Goal: Transaction & Acquisition: Purchase product/service

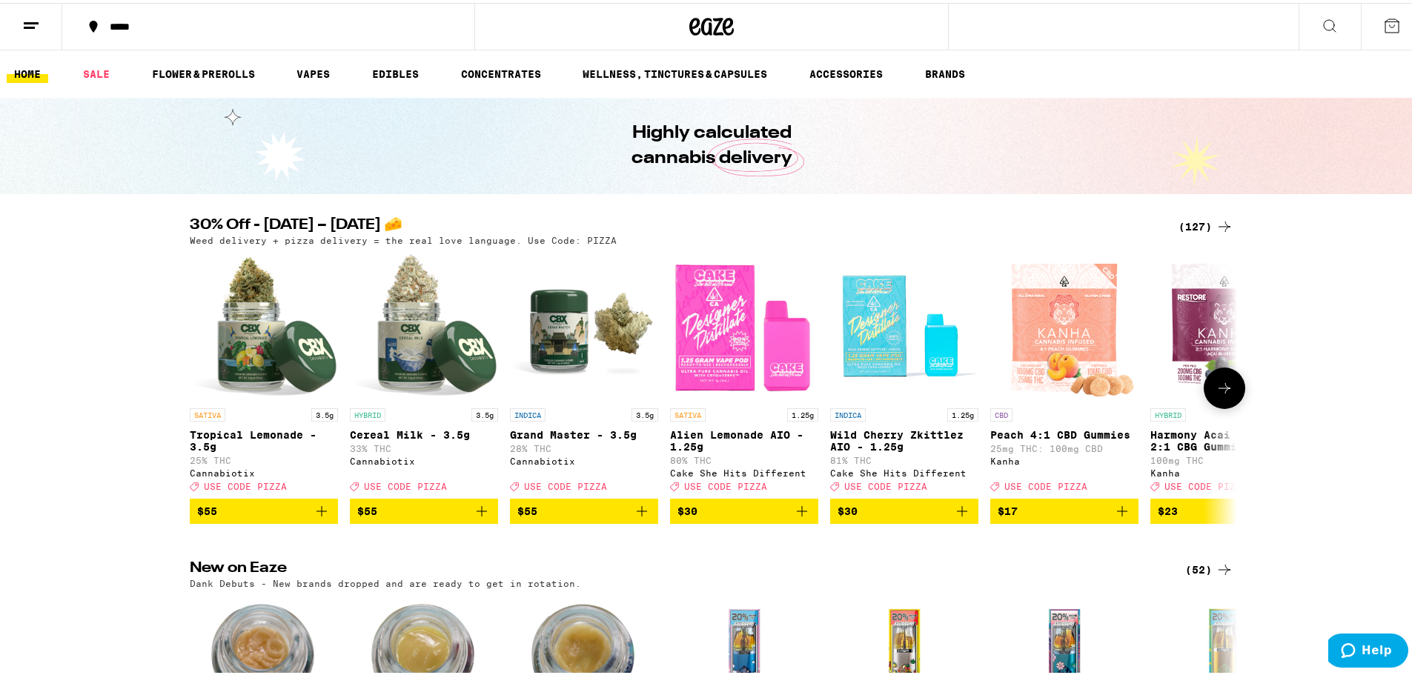
click at [956, 517] on icon "Add to bag" at bounding box center [962, 509] width 18 height 18
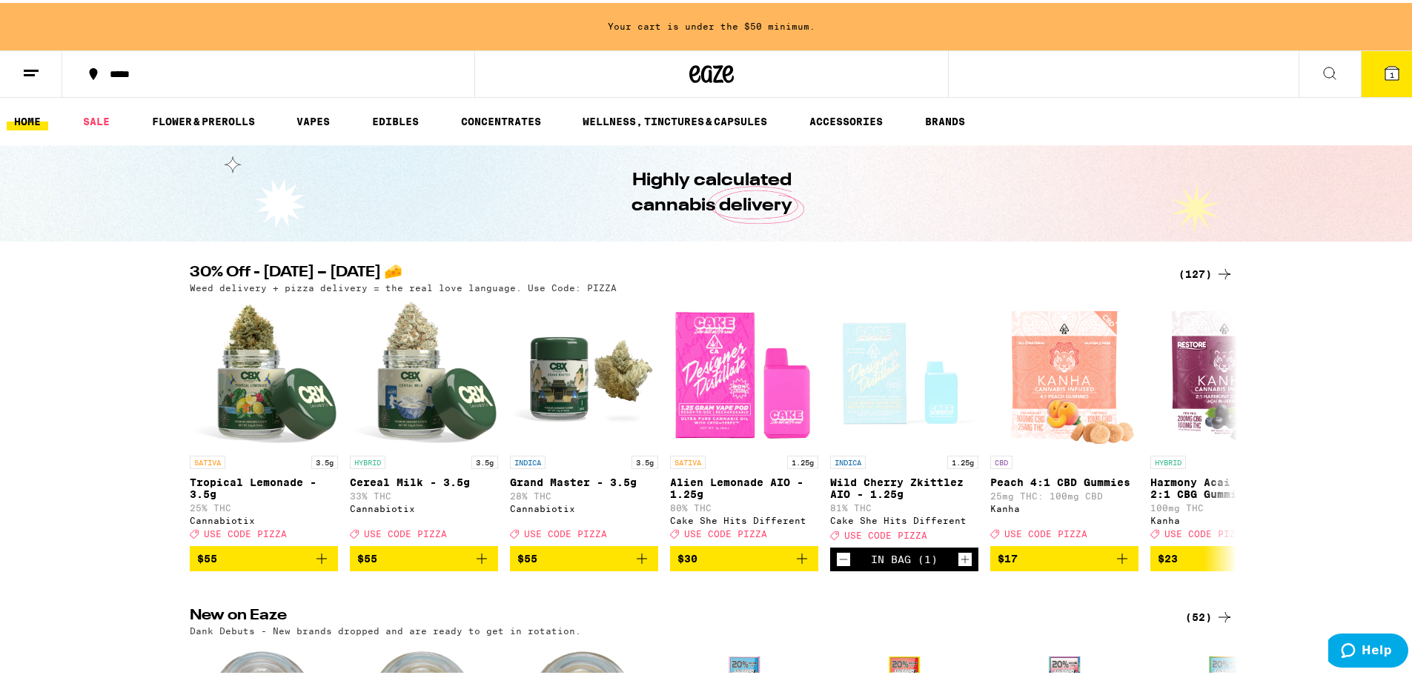
click at [1202, 271] on div "(127)" at bounding box center [1206, 271] width 55 height 18
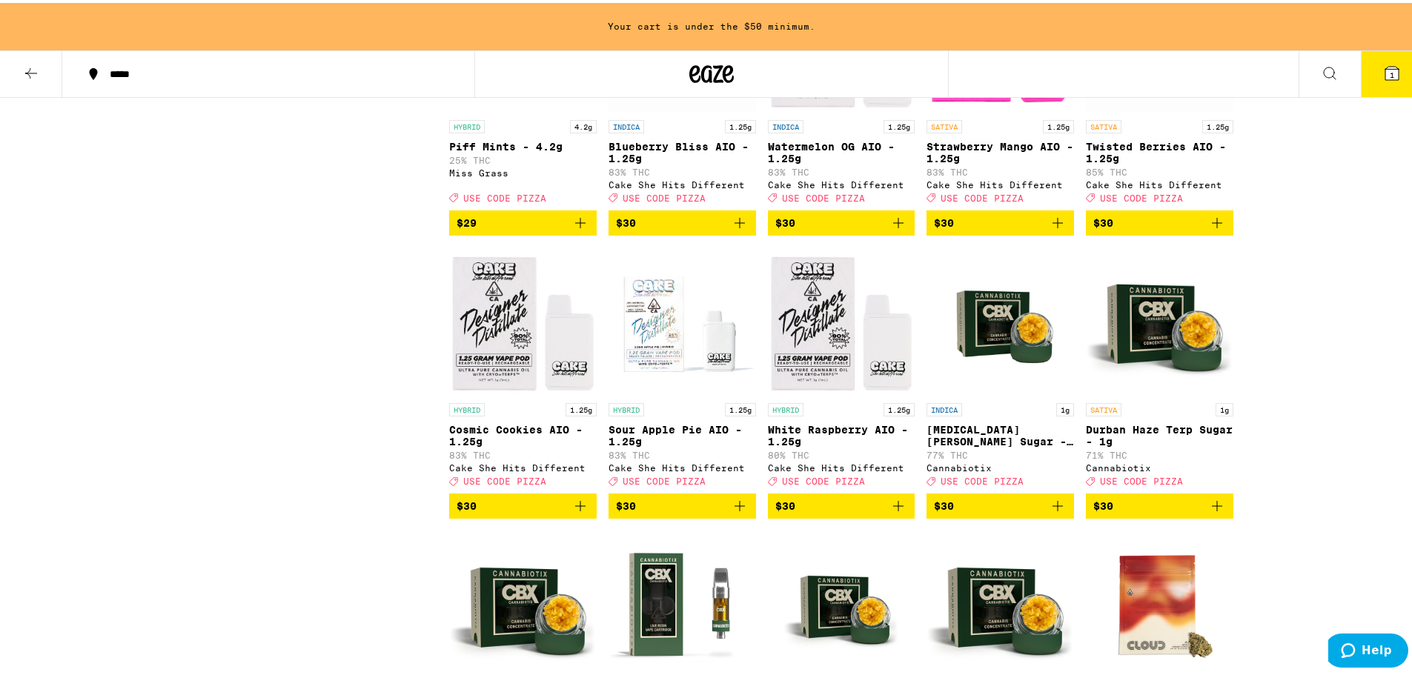
scroll to position [4447, 0]
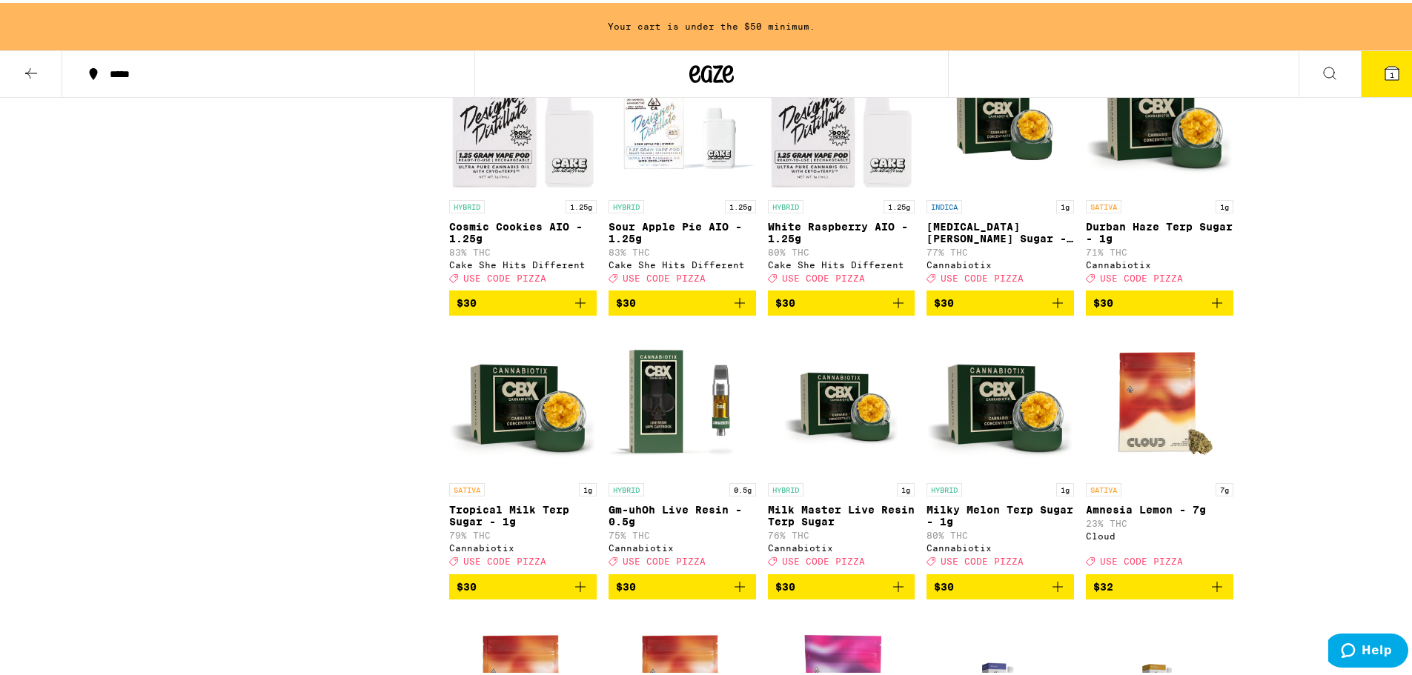
click at [731, 309] on icon "Add to bag" at bounding box center [740, 300] width 18 height 18
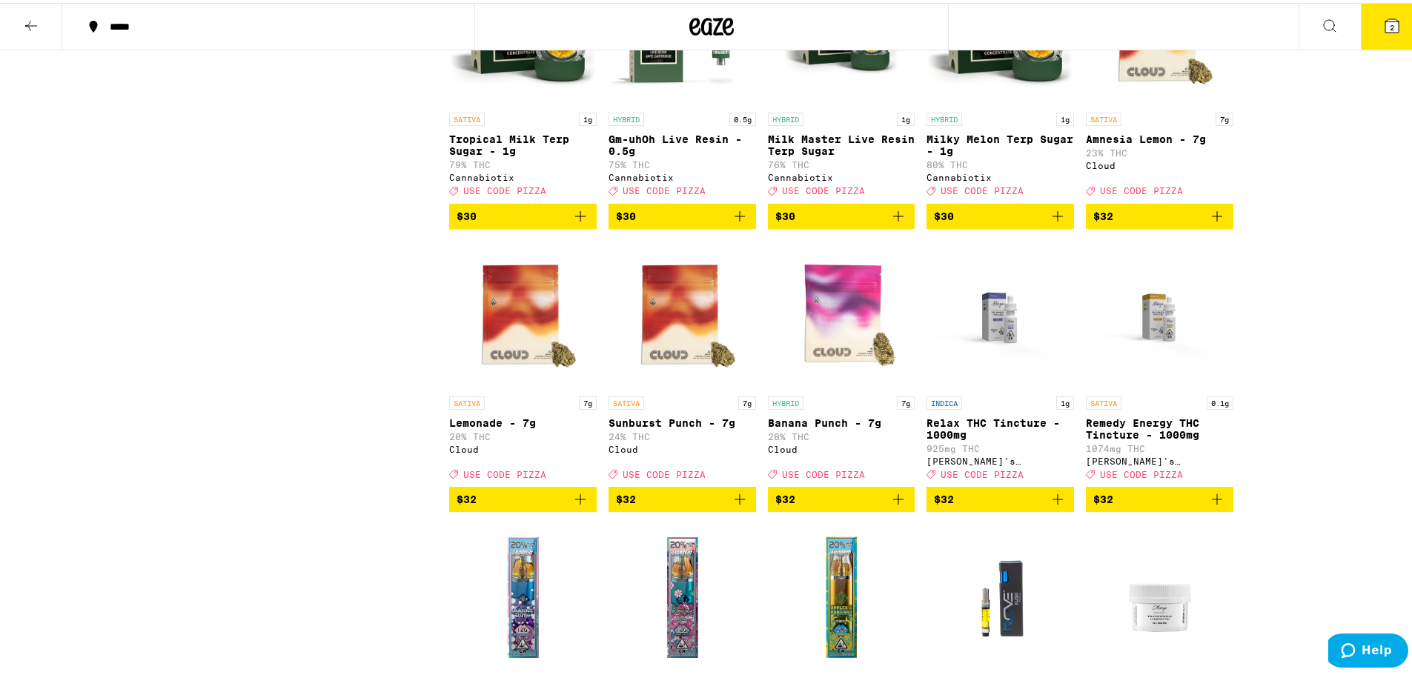
scroll to position [4919, 0]
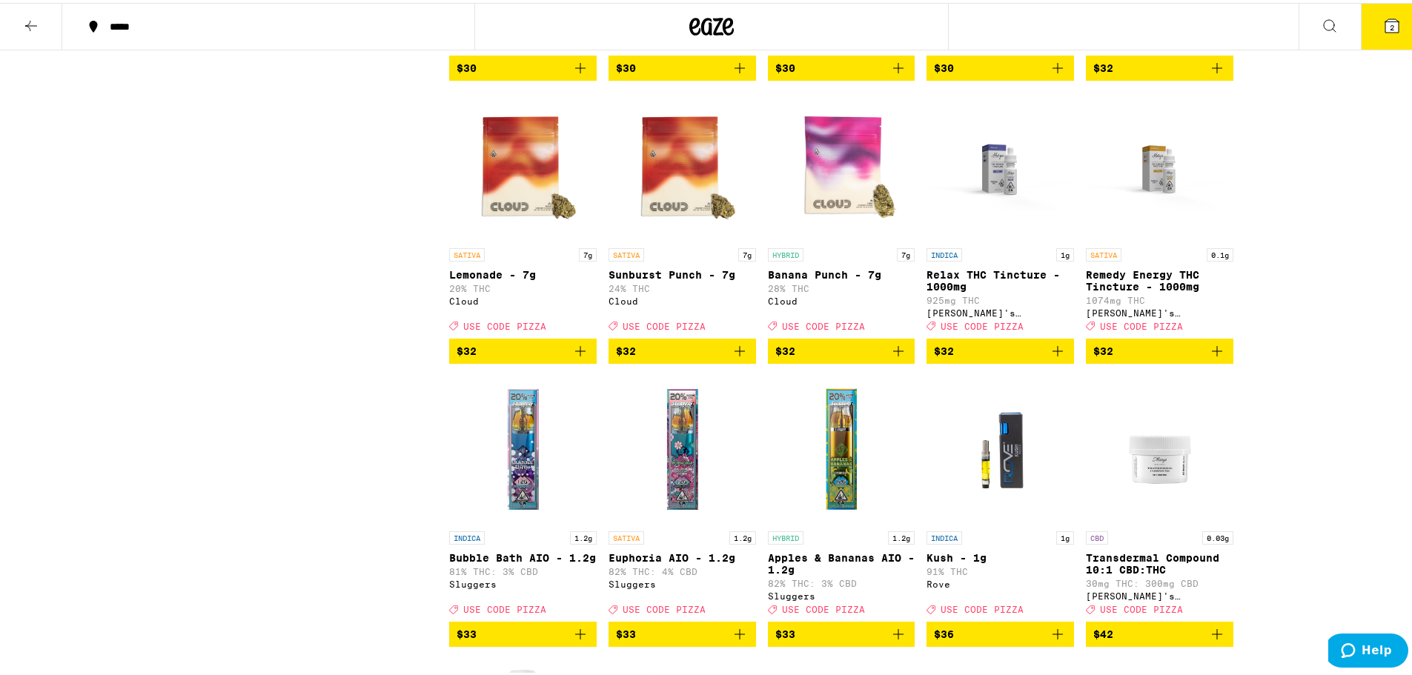
click at [889, 357] on icon "Add to bag" at bounding box center [898, 348] width 18 height 18
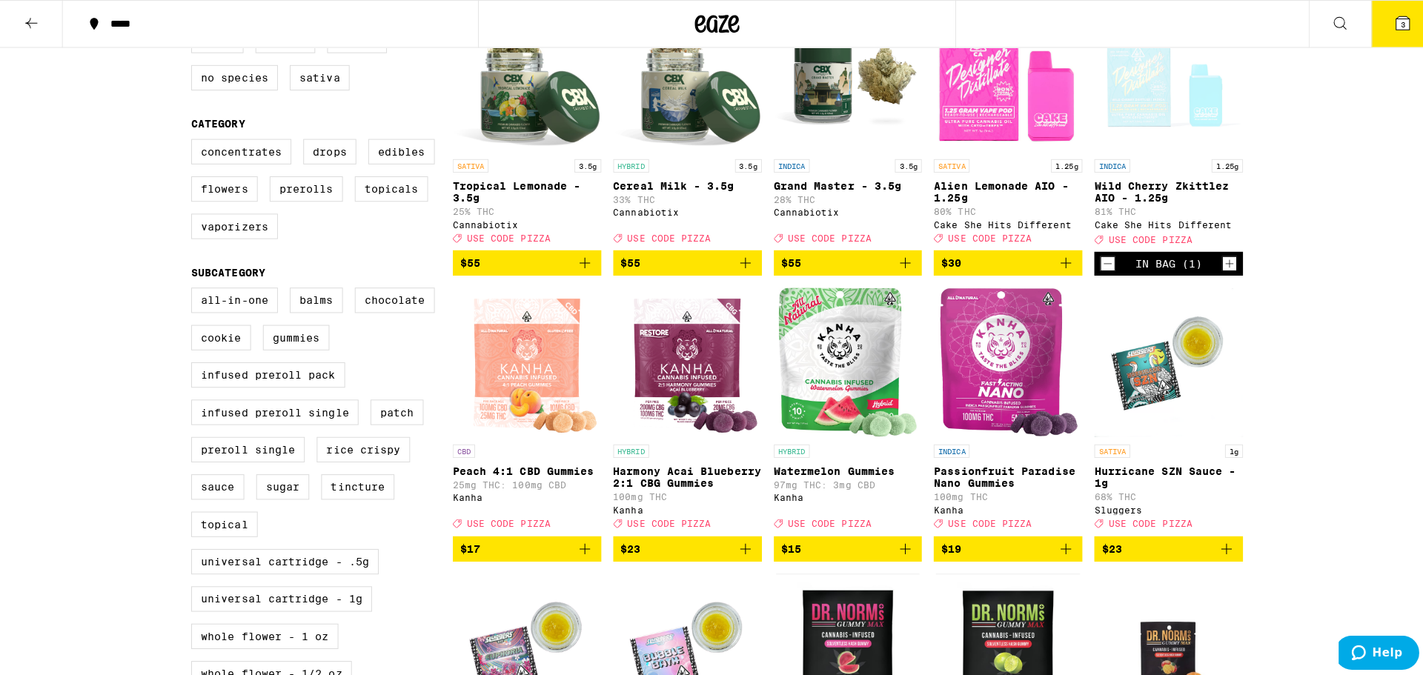
scroll to position [0, 0]
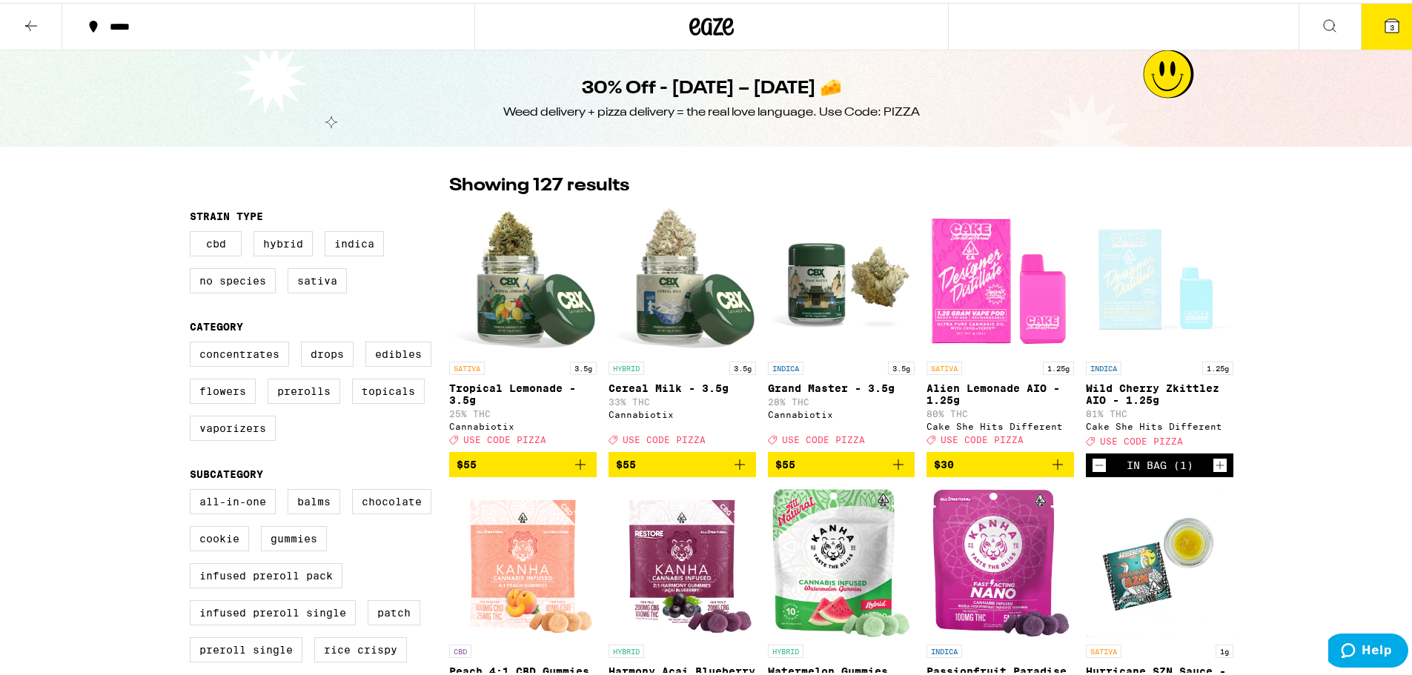
click at [1383, 18] on icon at bounding box center [1392, 23] width 18 height 18
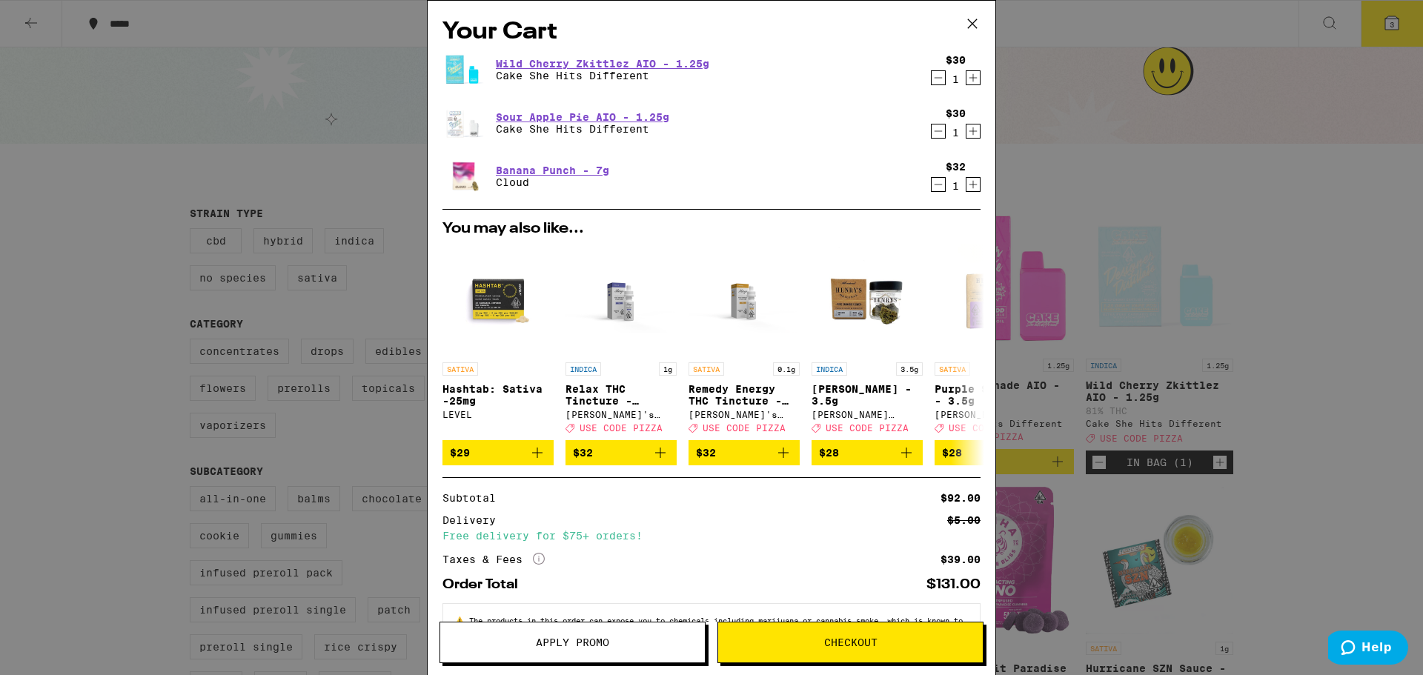
click at [574, 646] on span "Apply Promo" at bounding box center [572, 642] width 73 height 10
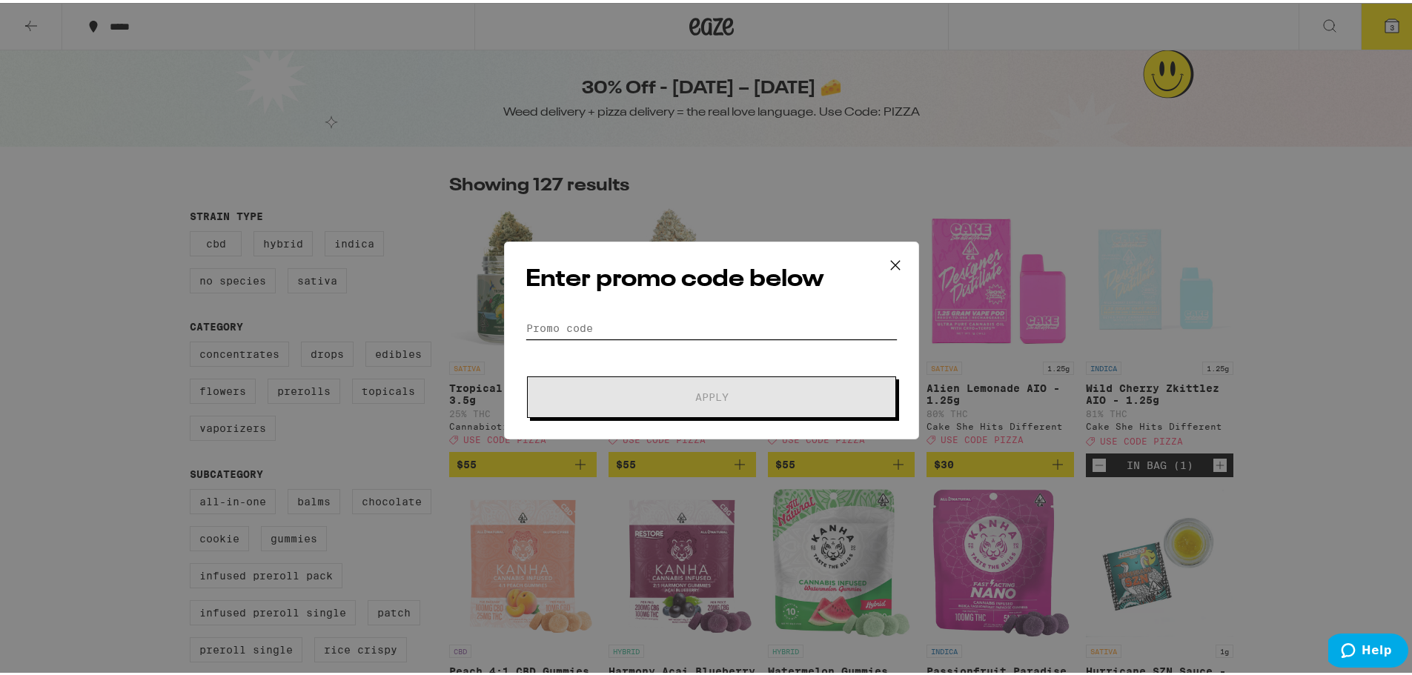
click at [600, 328] on input "Promo Code" at bounding box center [712, 325] width 372 height 22
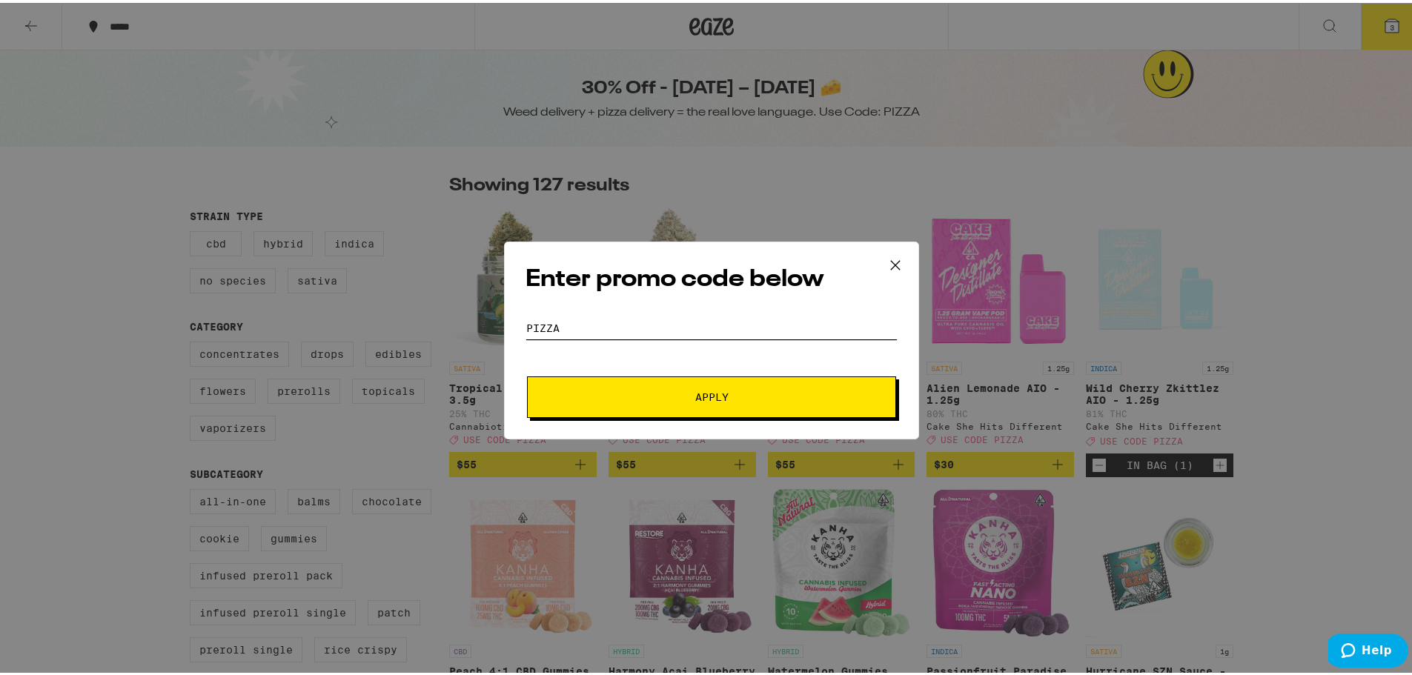
type input "pizza"
click at [709, 405] on button "Apply" at bounding box center [711, 395] width 369 height 42
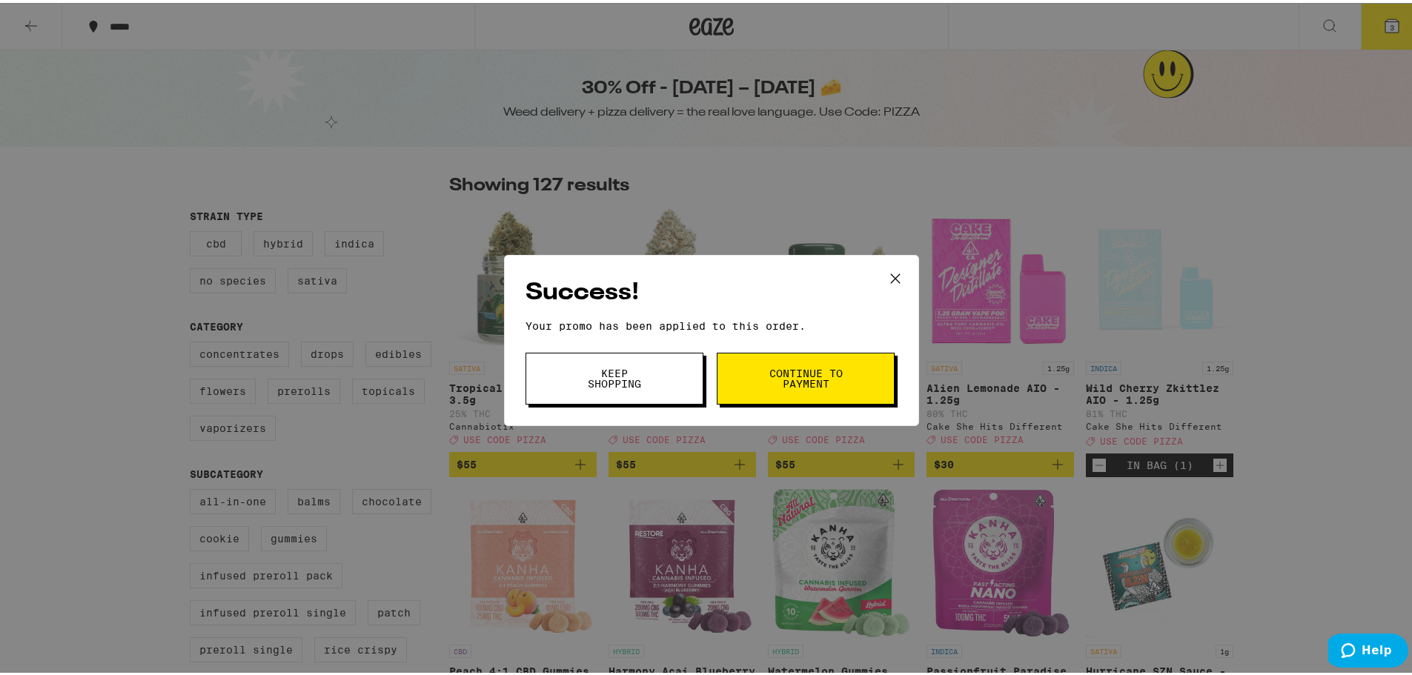
click at [738, 394] on button "Continue to payment" at bounding box center [806, 376] width 178 height 52
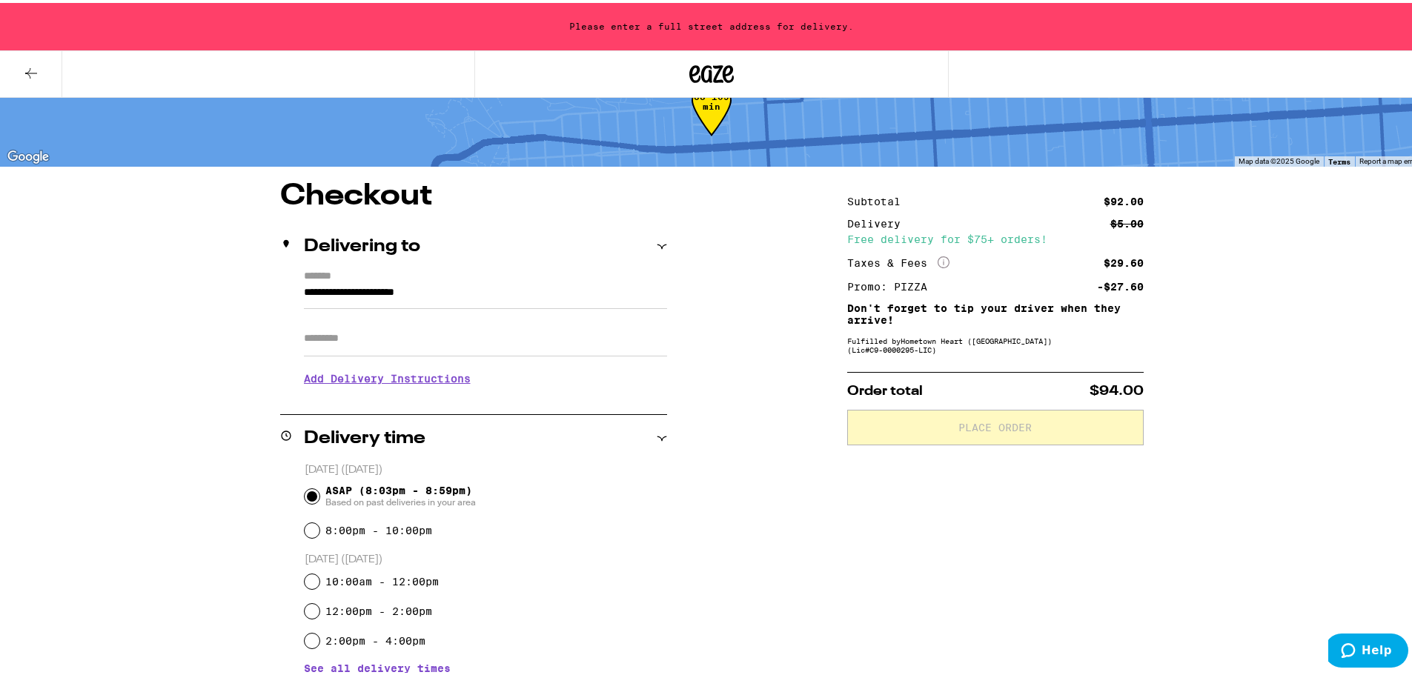
scroll to position [74, 0]
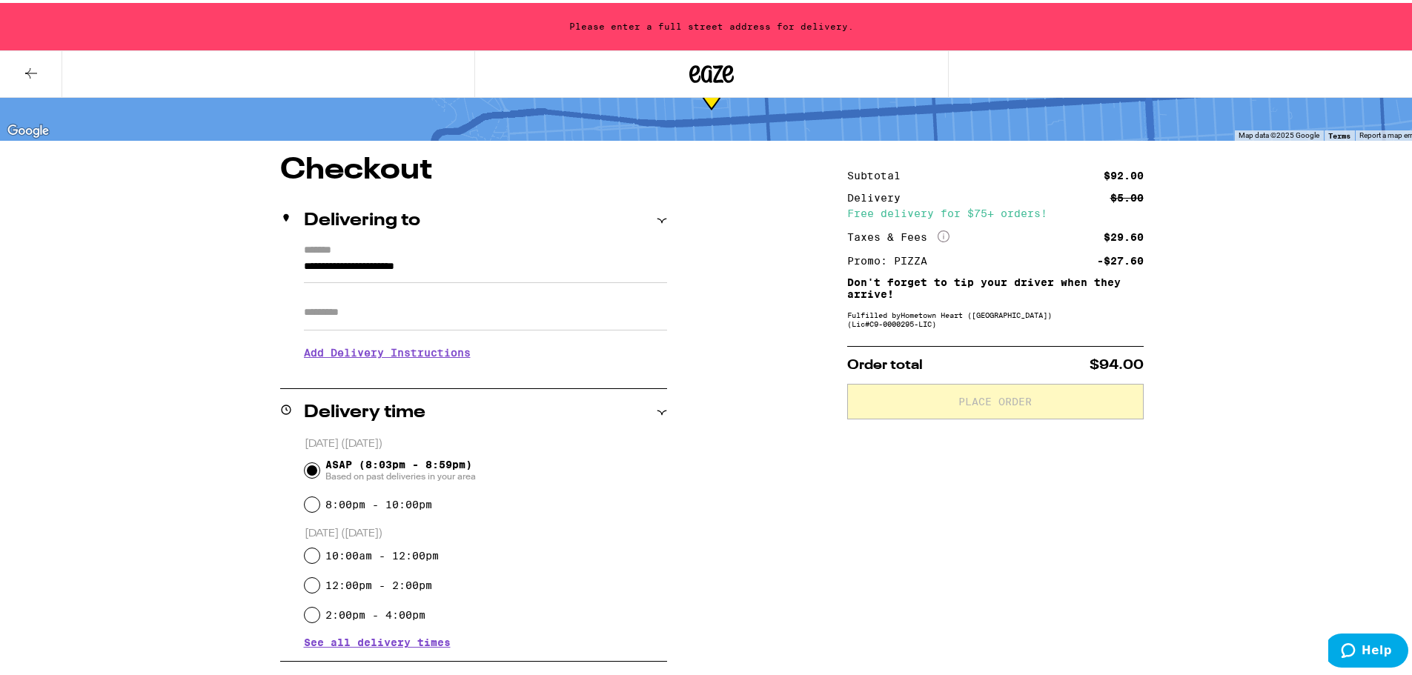
click at [646, 216] on div "Delivering to" at bounding box center [473, 218] width 387 height 18
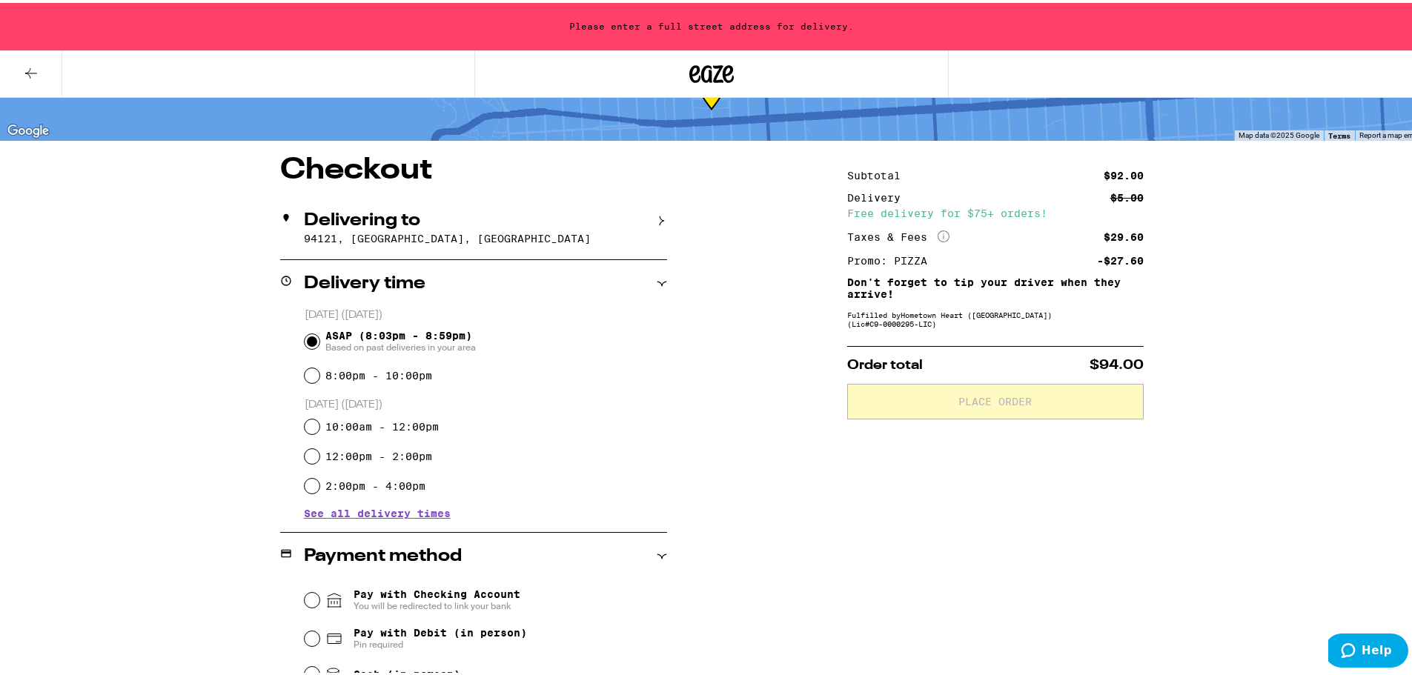
click at [644, 216] on div "Delivering to" at bounding box center [473, 218] width 387 height 18
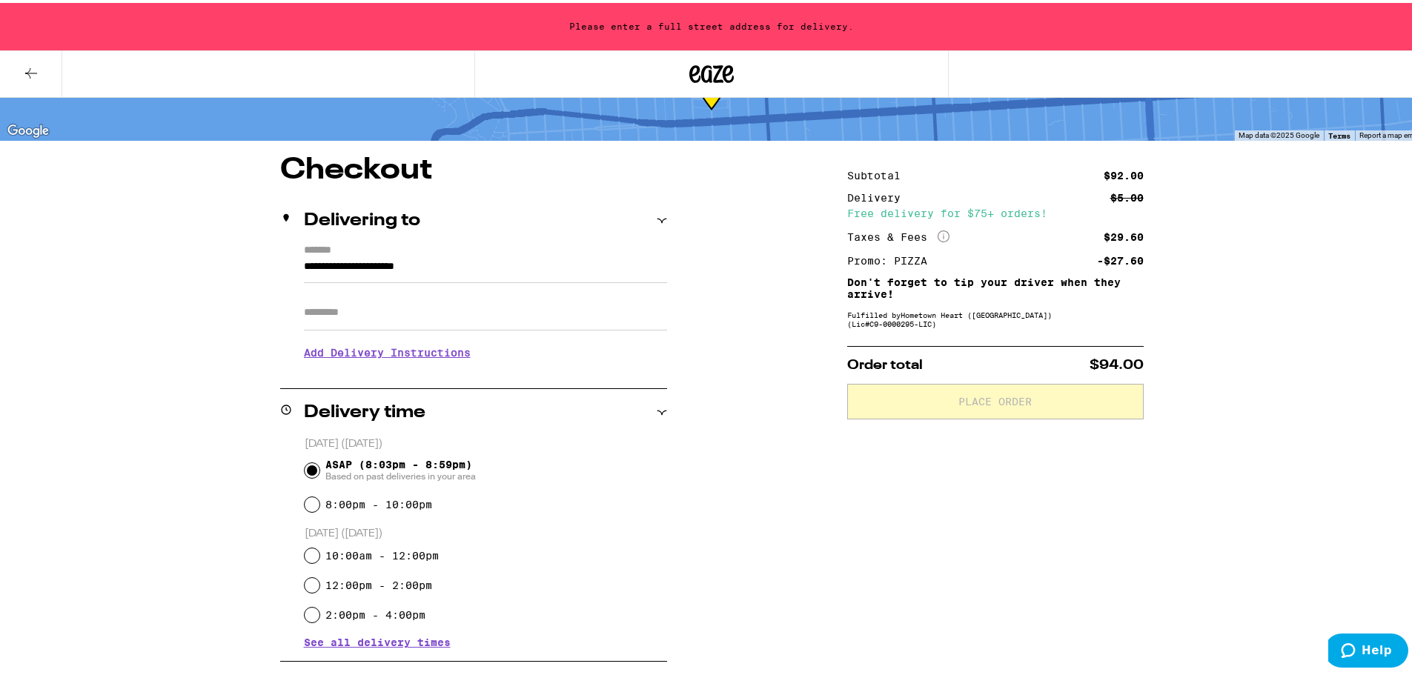
click at [388, 257] on input "**********" at bounding box center [485, 267] width 363 height 25
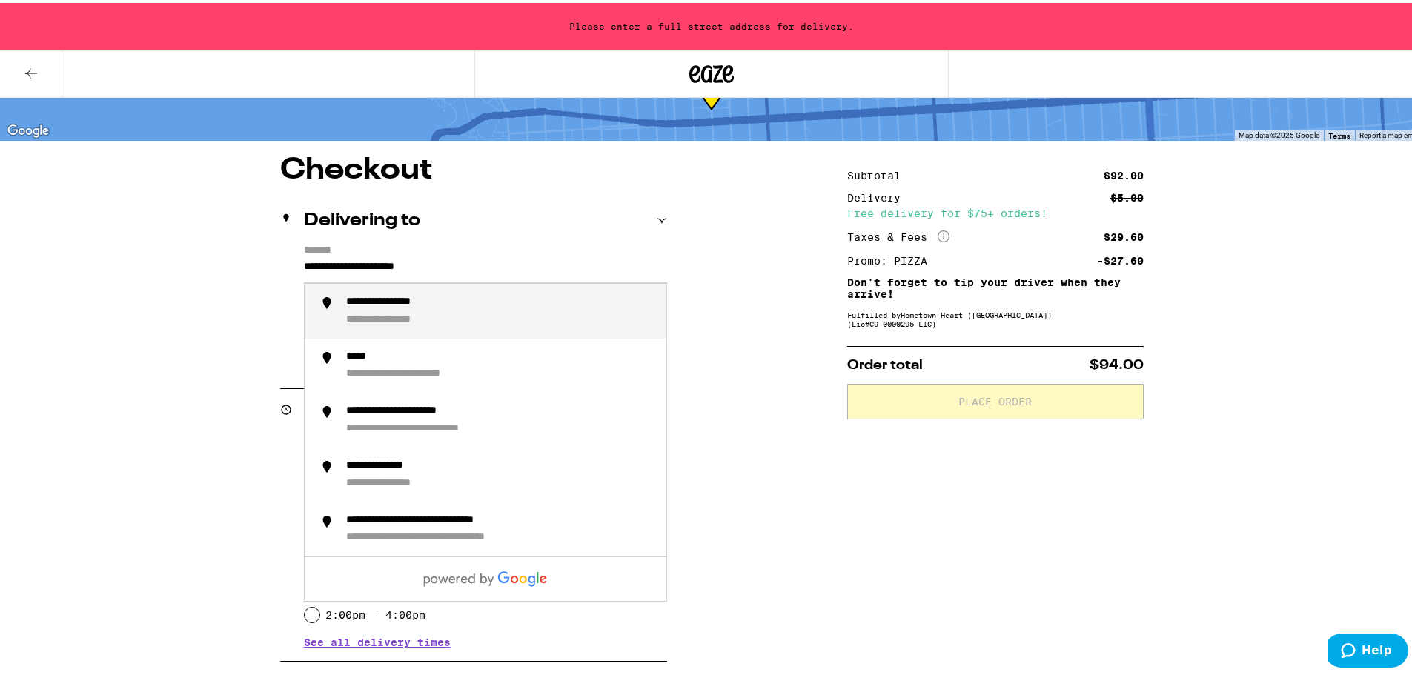
click at [388, 257] on input "**********" at bounding box center [485, 267] width 363 height 25
click at [308, 264] on input "**********" at bounding box center [485, 267] width 363 height 25
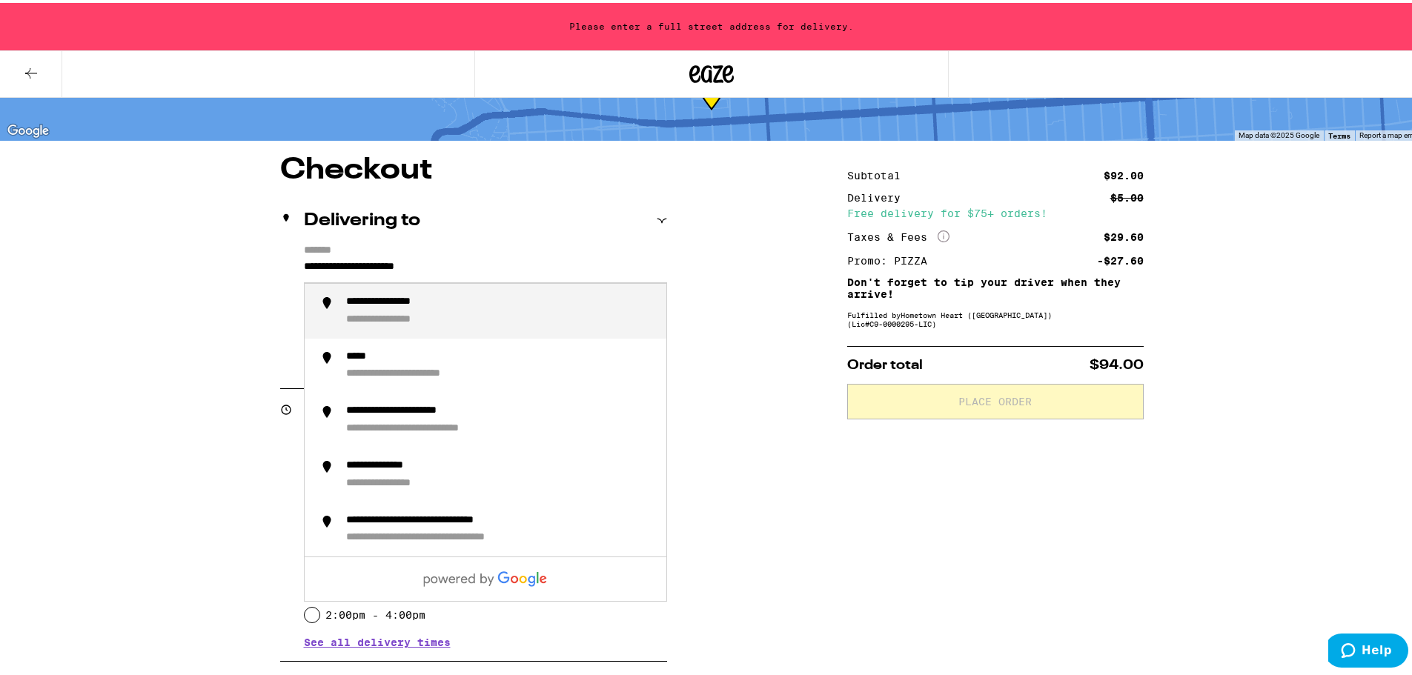
click at [308, 264] on input "**********" at bounding box center [485, 267] width 363 height 25
click at [388, 300] on div "**********" at bounding box center [413, 299] width 134 height 13
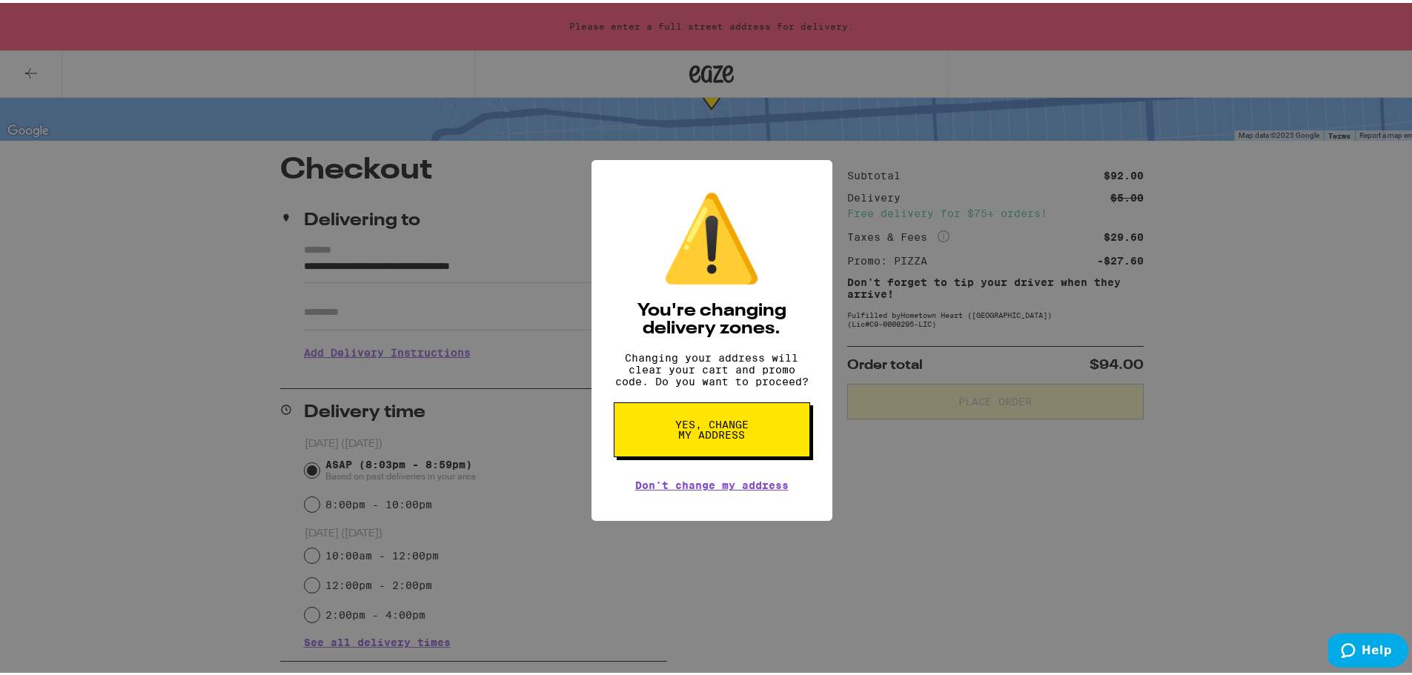
click at [658, 428] on button "Yes, change my address" at bounding box center [712, 427] width 196 height 55
type input "**********"
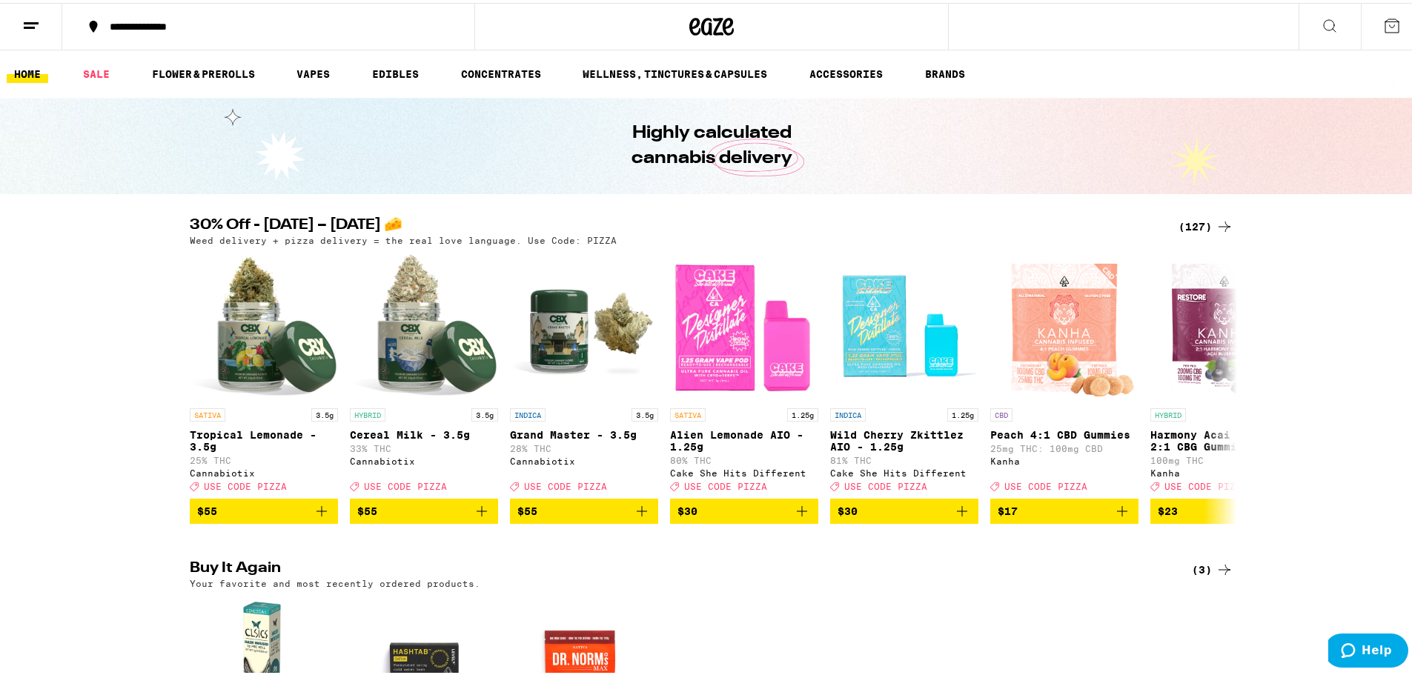
click at [1385, 19] on icon at bounding box center [1391, 22] width 13 height 13
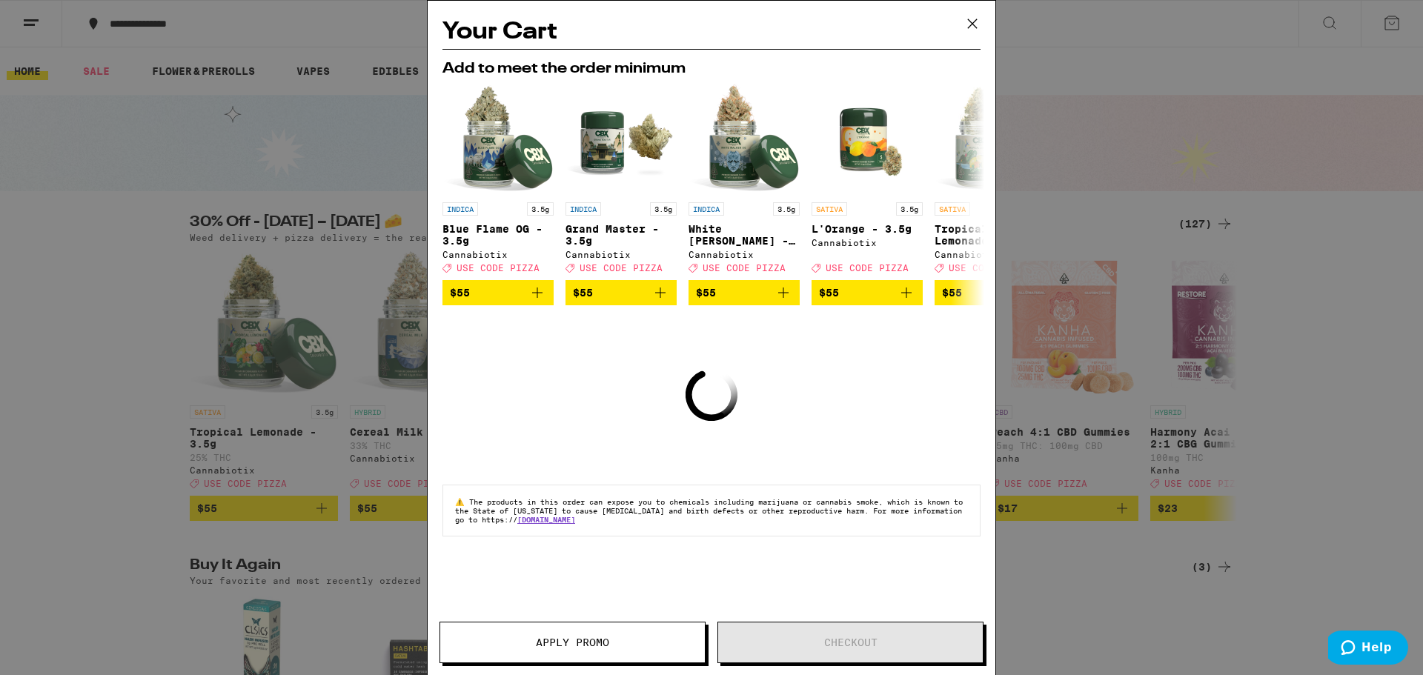
click at [977, 26] on icon at bounding box center [972, 24] width 22 height 22
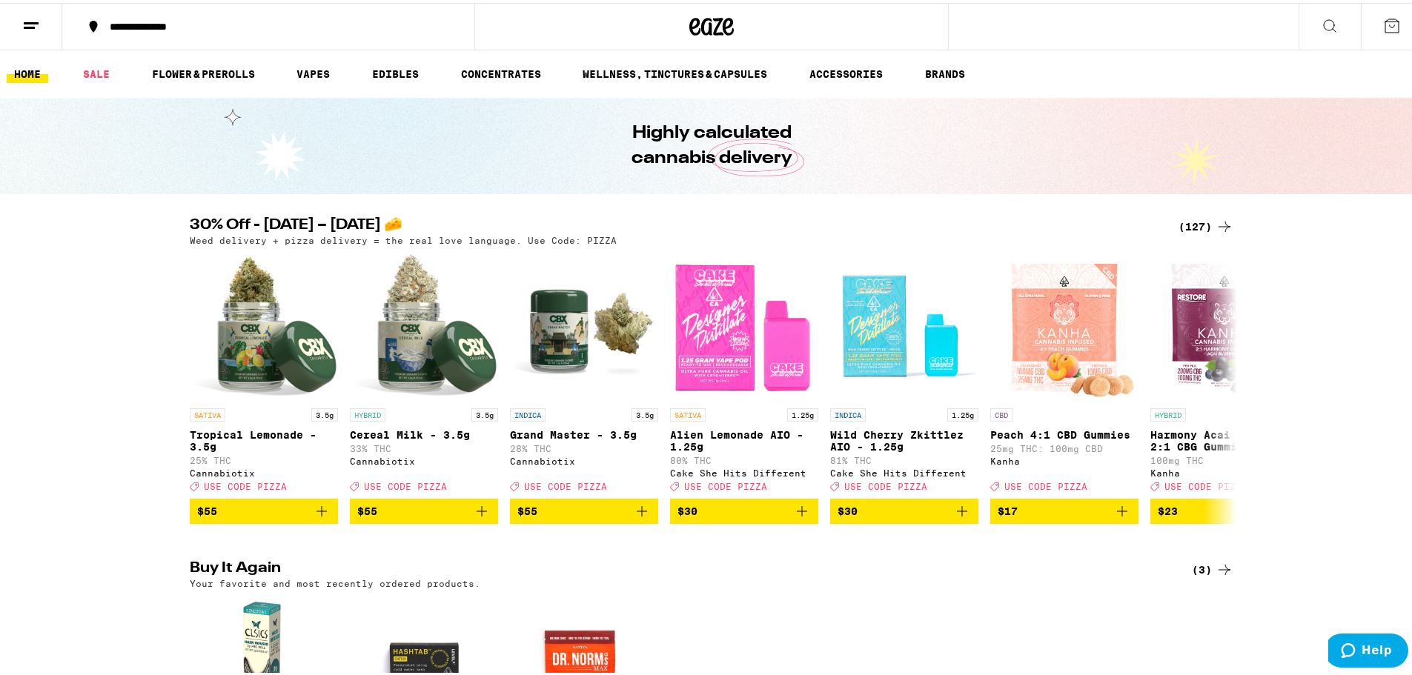
click at [1190, 227] on div "(127)" at bounding box center [1206, 224] width 55 height 18
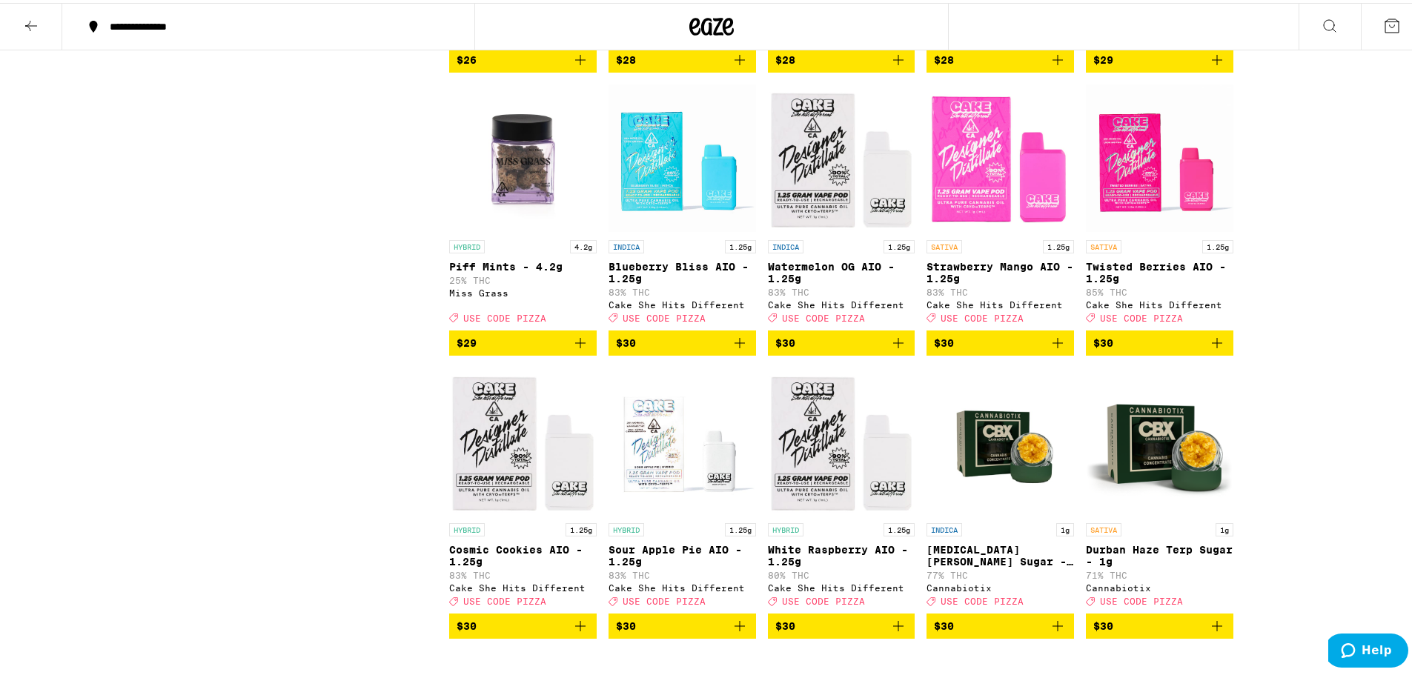
scroll to position [4299, 0]
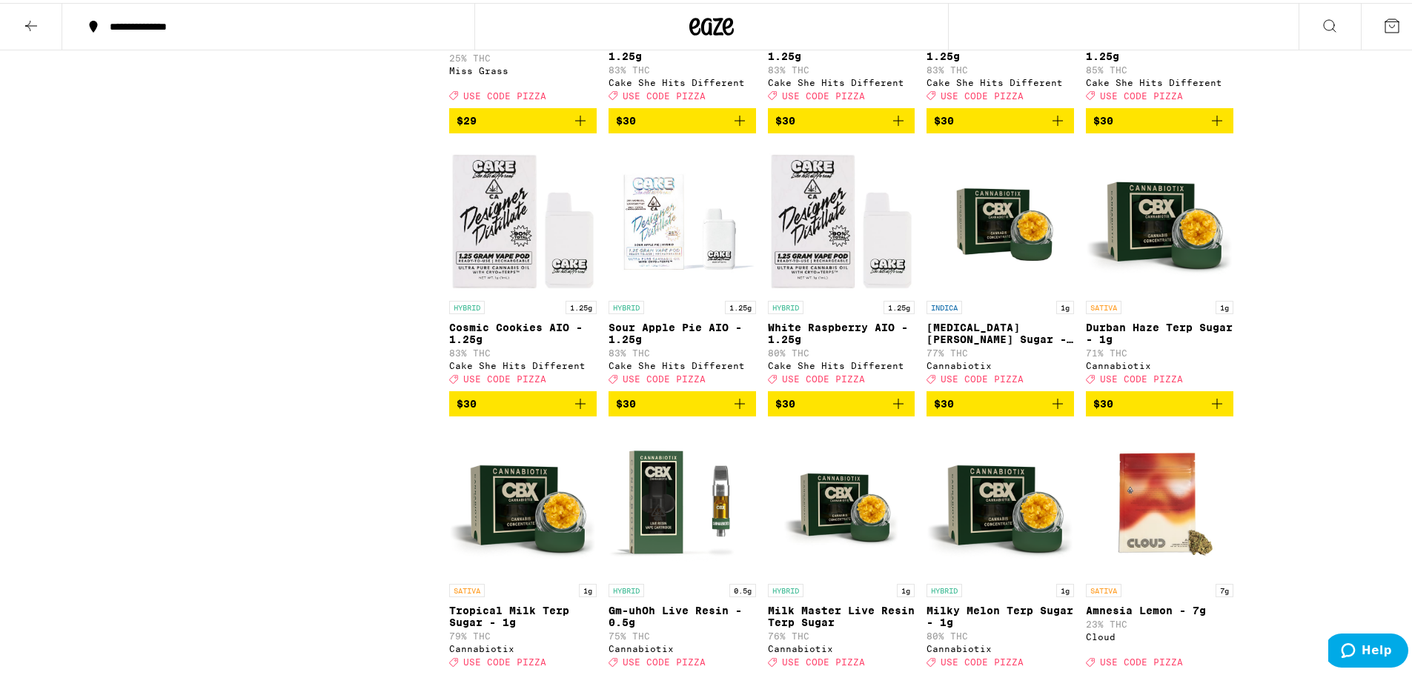
click at [735, 410] on icon "Add to bag" at bounding box center [740, 401] width 18 height 18
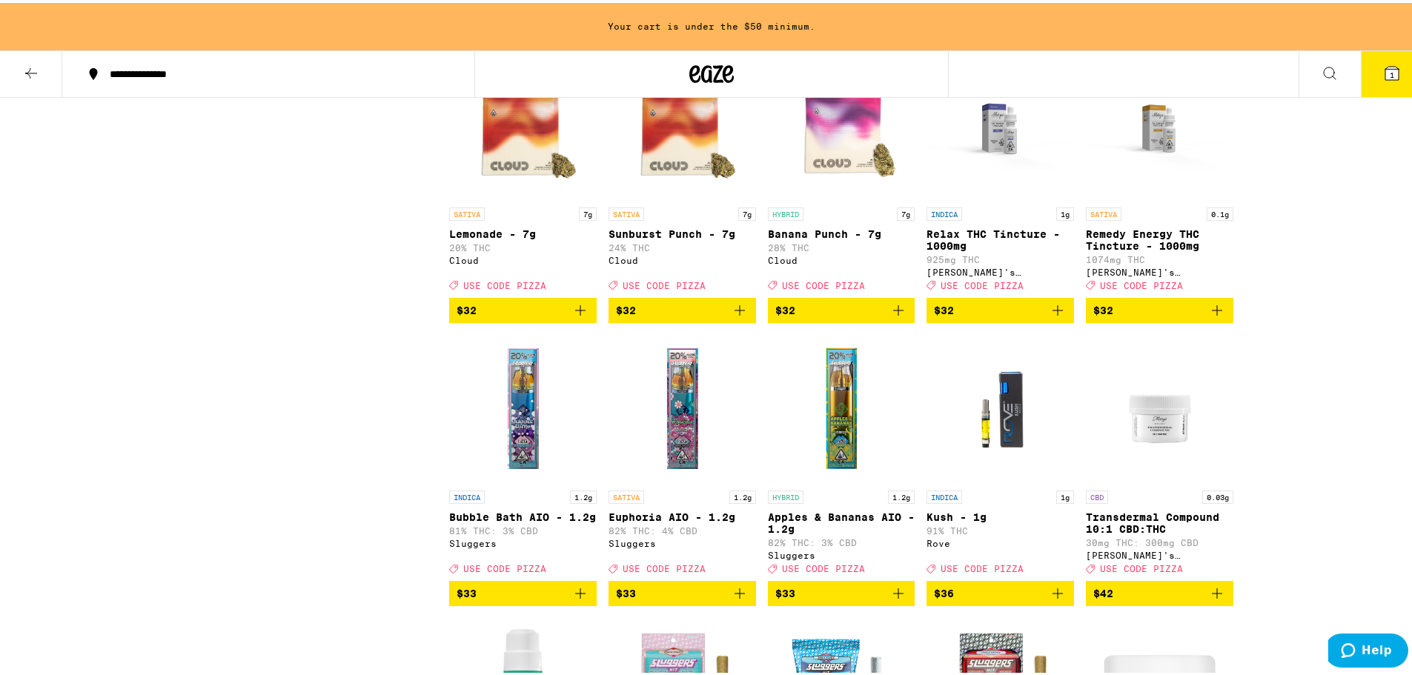
scroll to position [5014, 0]
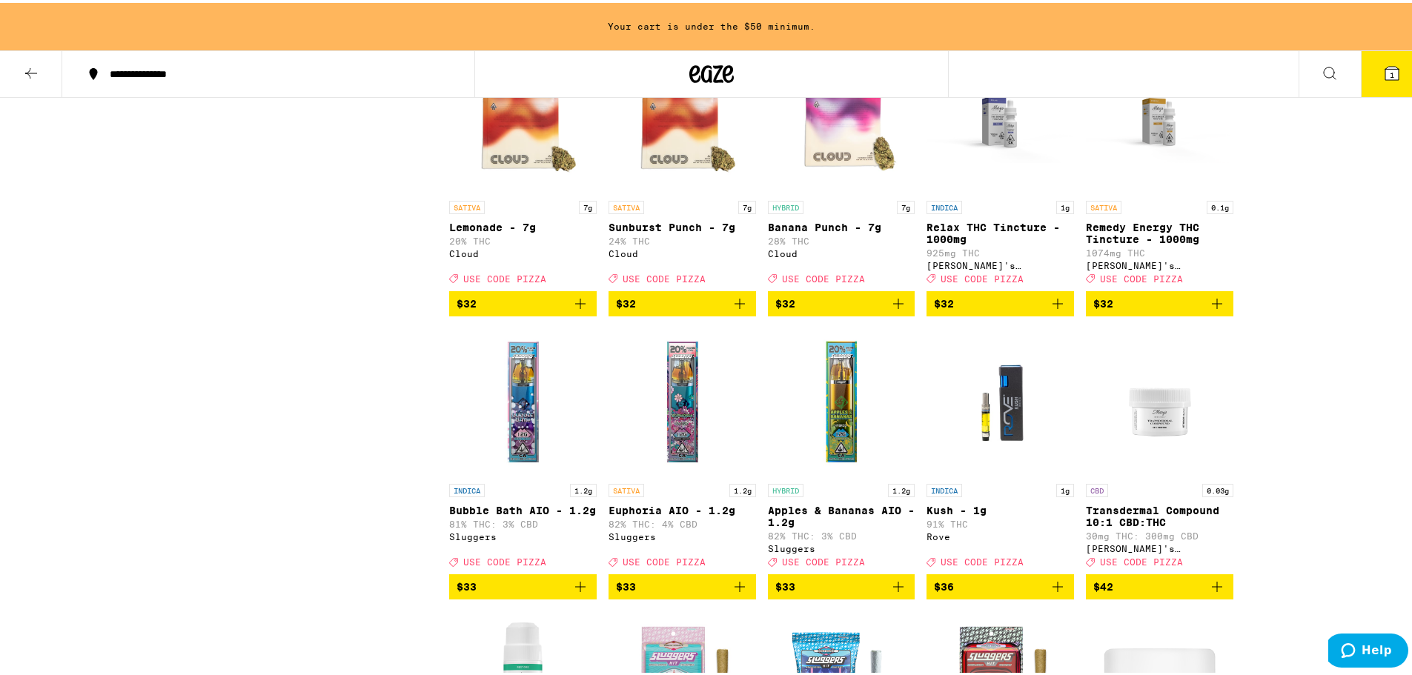
click at [893, 306] on icon "Add to bag" at bounding box center [898, 301] width 10 height 10
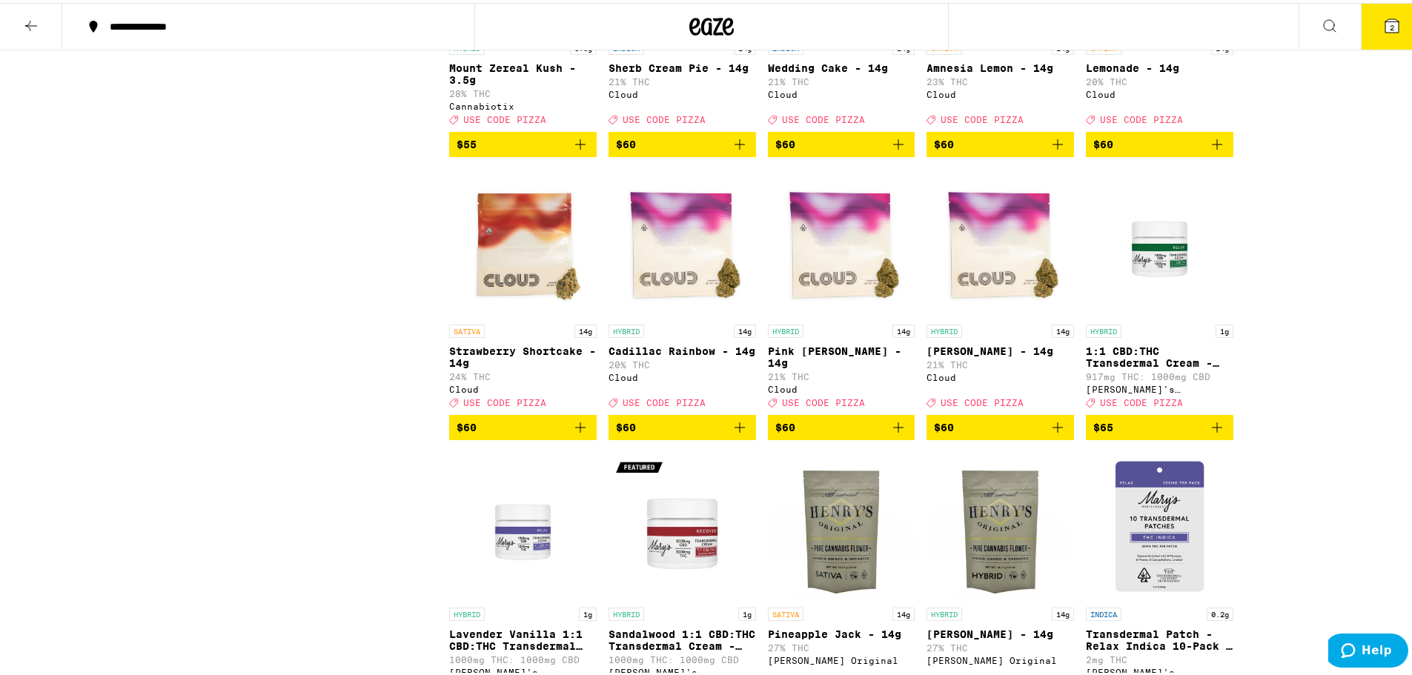
scroll to position [6597, 0]
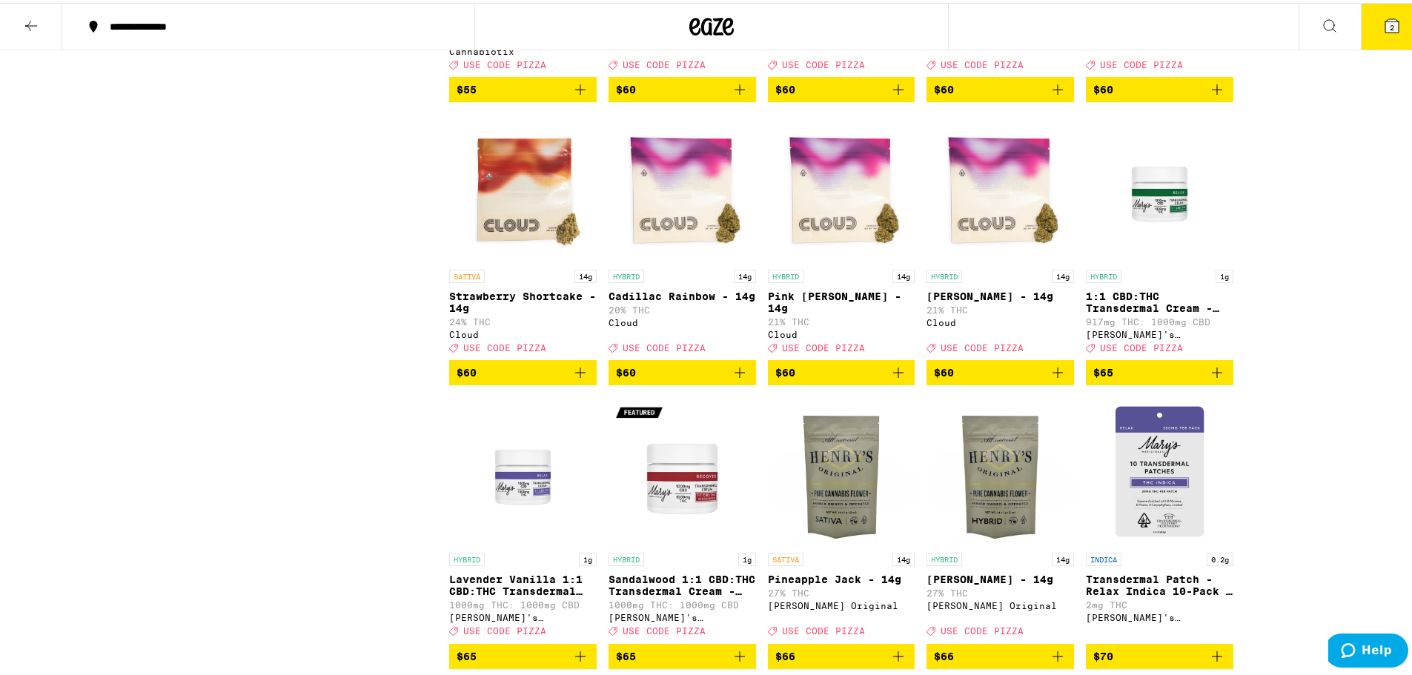
click at [1055, 379] on icon "Add to bag" at bounding box center [1058, 370] width 18 height 18
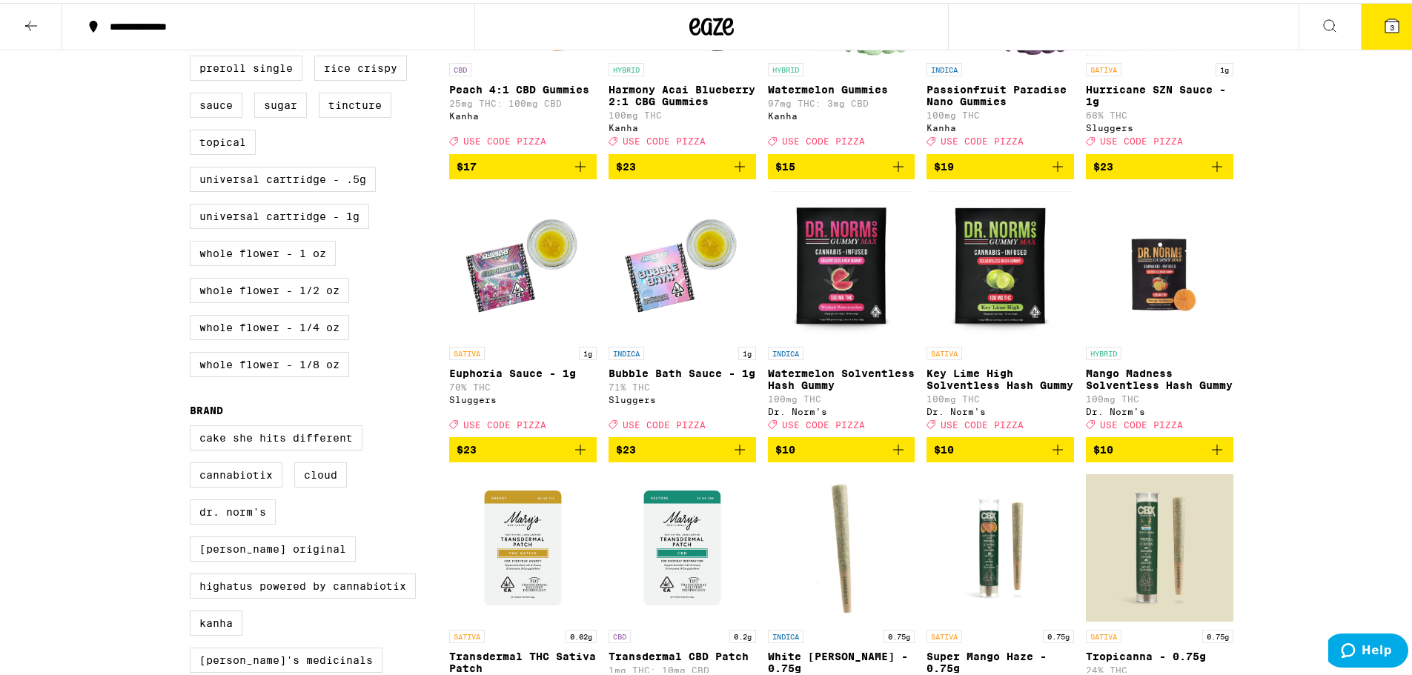
scroll to position [571, 0]
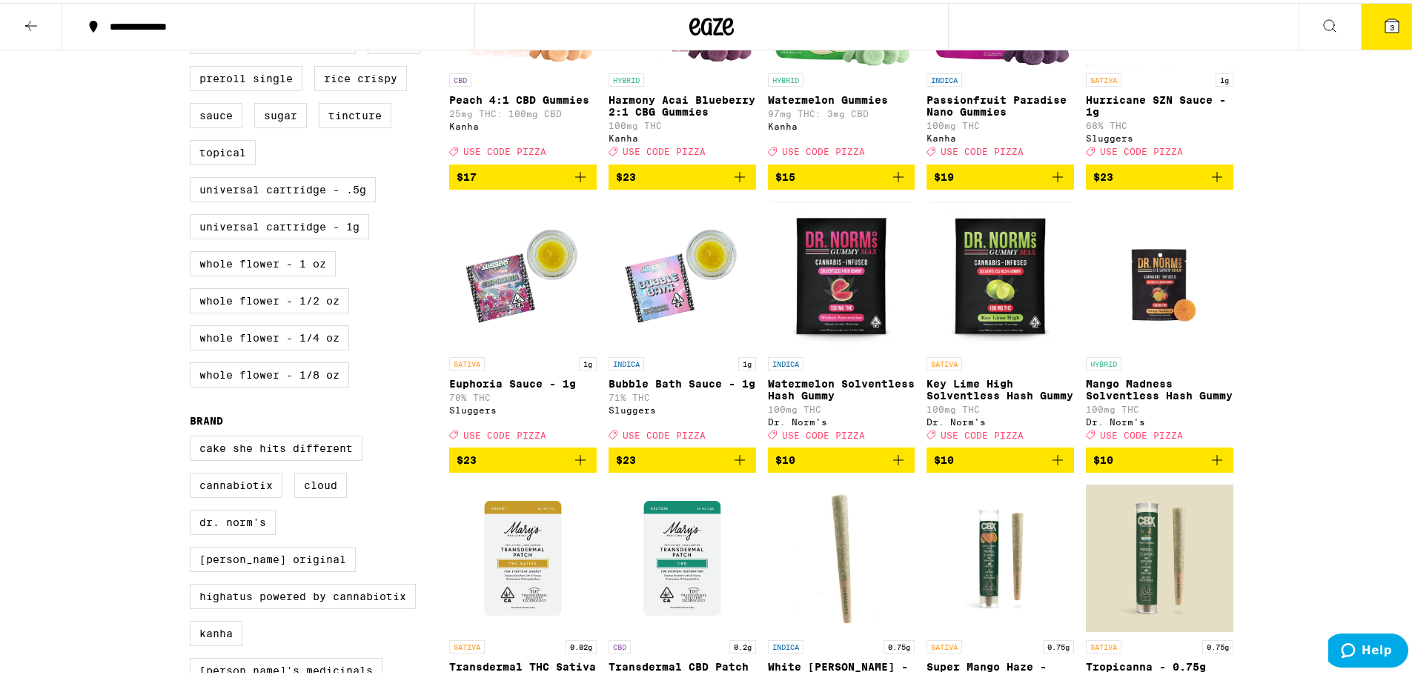
click at [895, 466] on icon "Add to bag" at bounding box center [898, 457] width 18 height 18
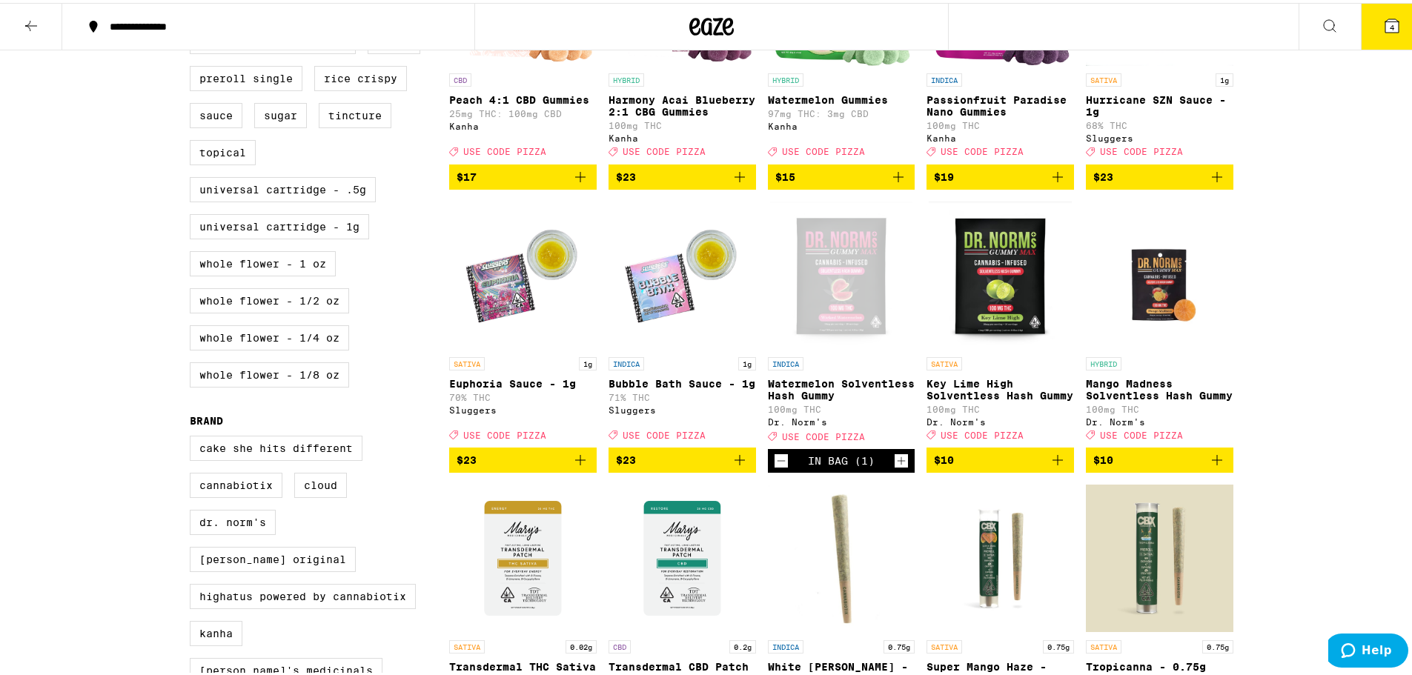
click at [1385, 21] on icon at bounding box center [1391, 22] width 13 height 13
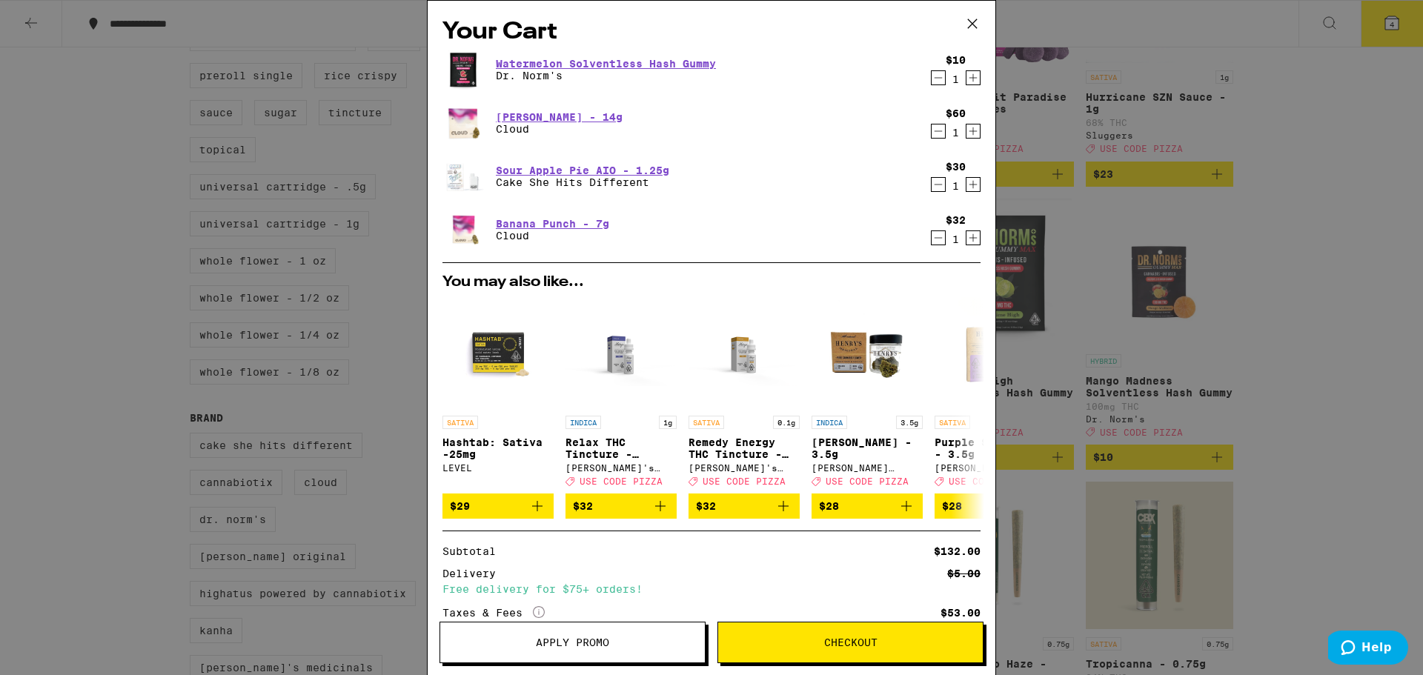
click at [932, 234] on icon "Decrement" at bounding box center [938, 238] width 13 height 18
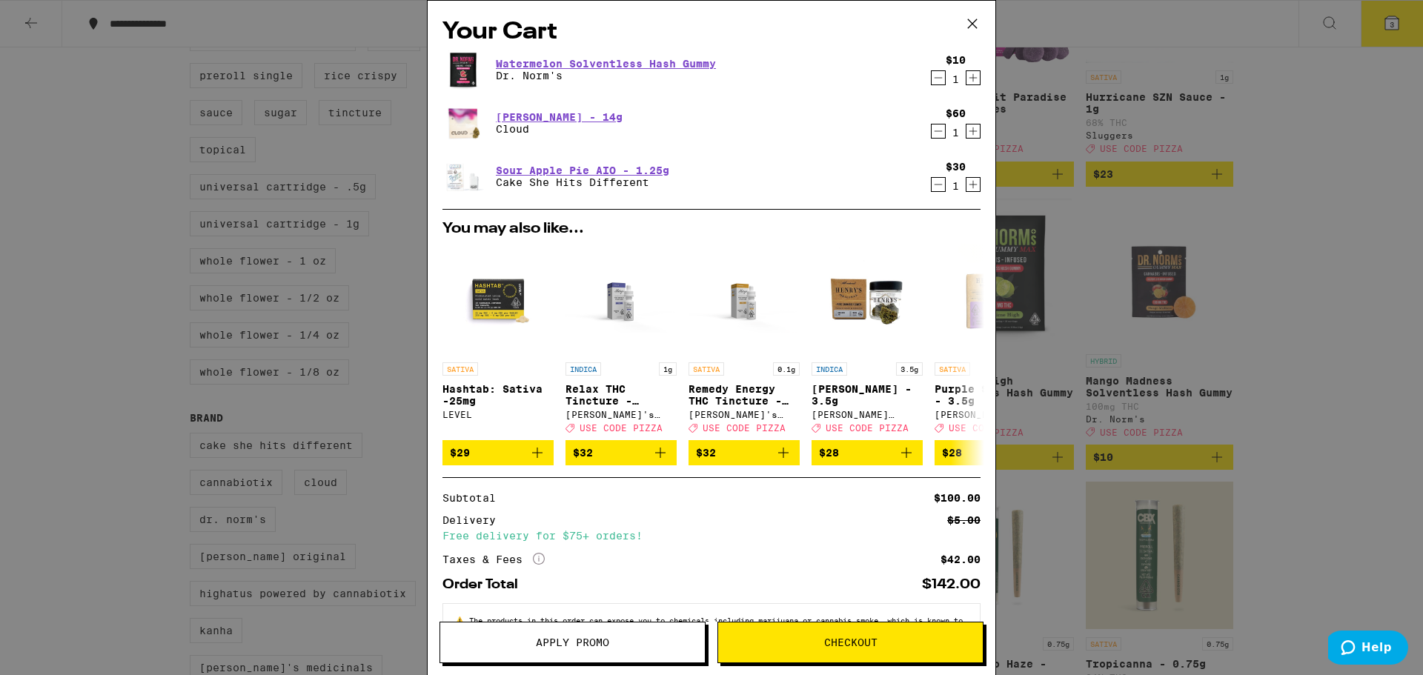
click at [575, 648] on span "Apply Promo" at bounding box center [572, 642] width 73 height 10
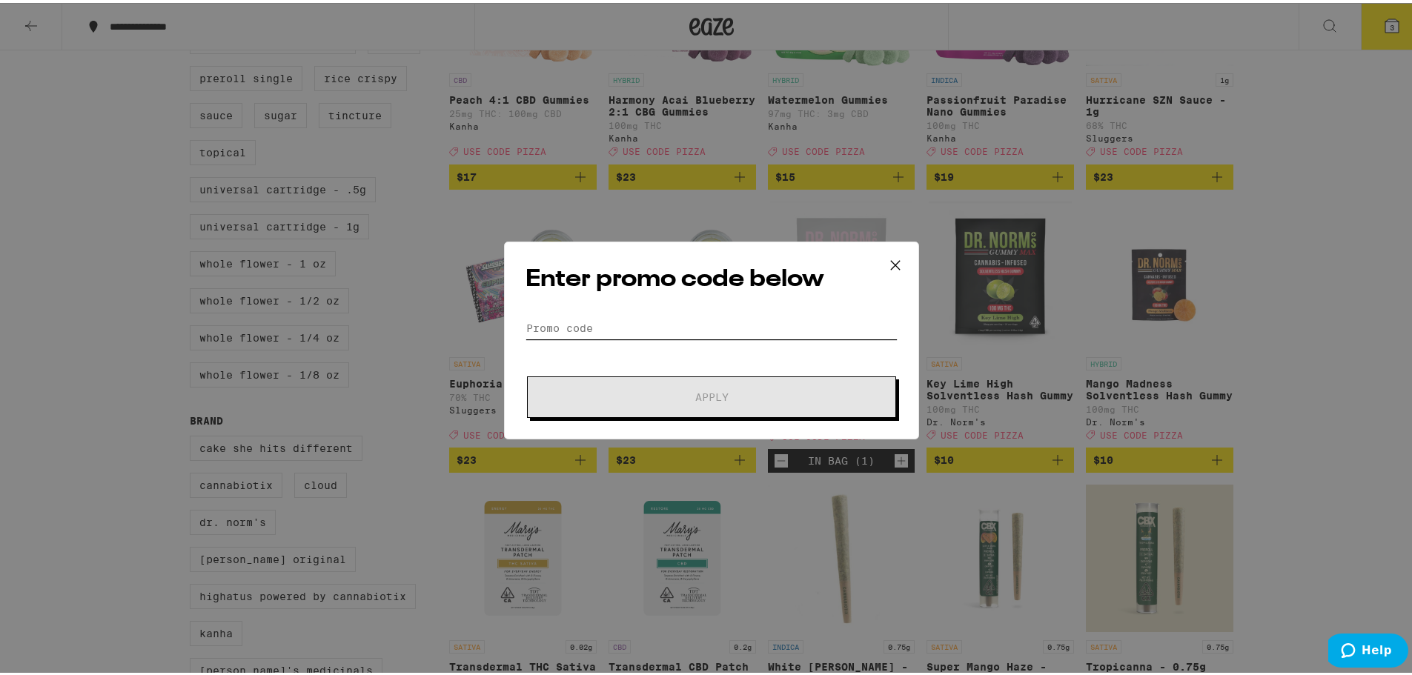
click at [630, 315] on input "Promo Code" at bounding box center [712, 325] width 372 height 22
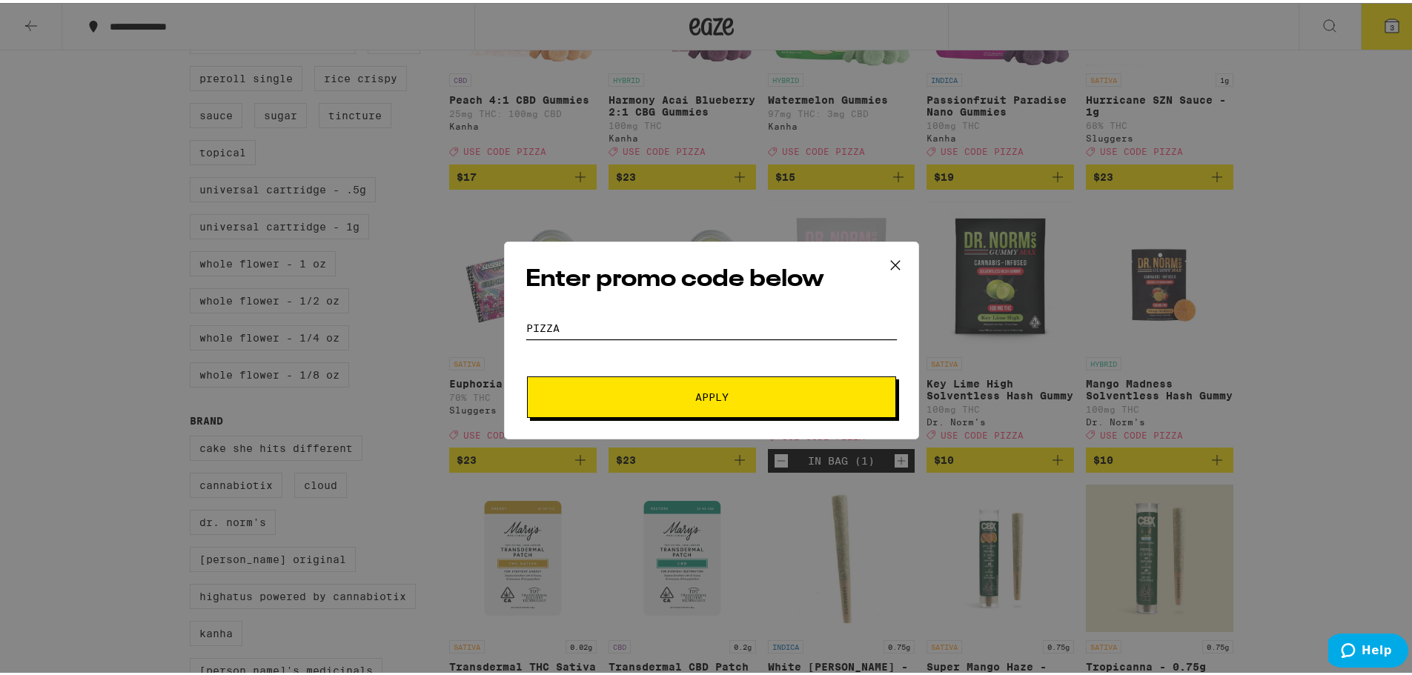
type input "pizza"
click at [647, 397] on span "Apply" at bounding box center [711, 394] width 267 height 10
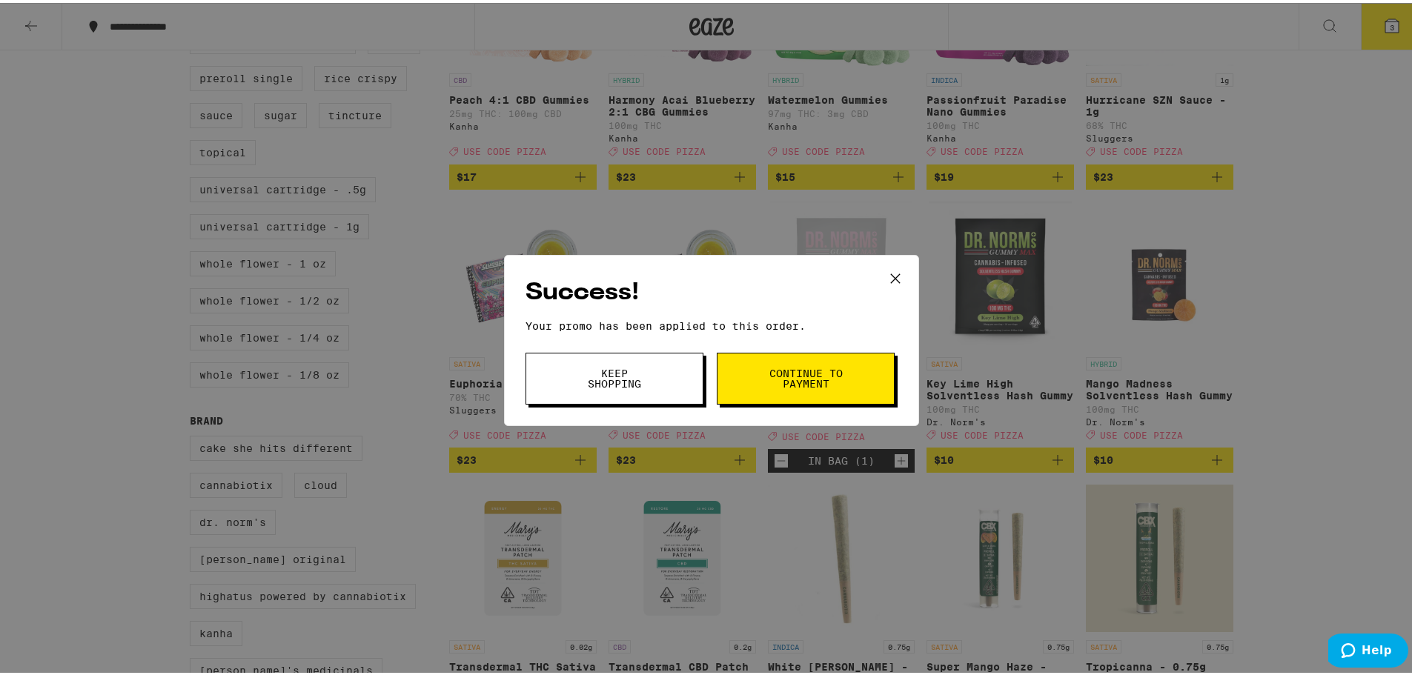
click at [768, 375] on span "Continue to payment" at bounding box center [806, 375] width 76 height 21
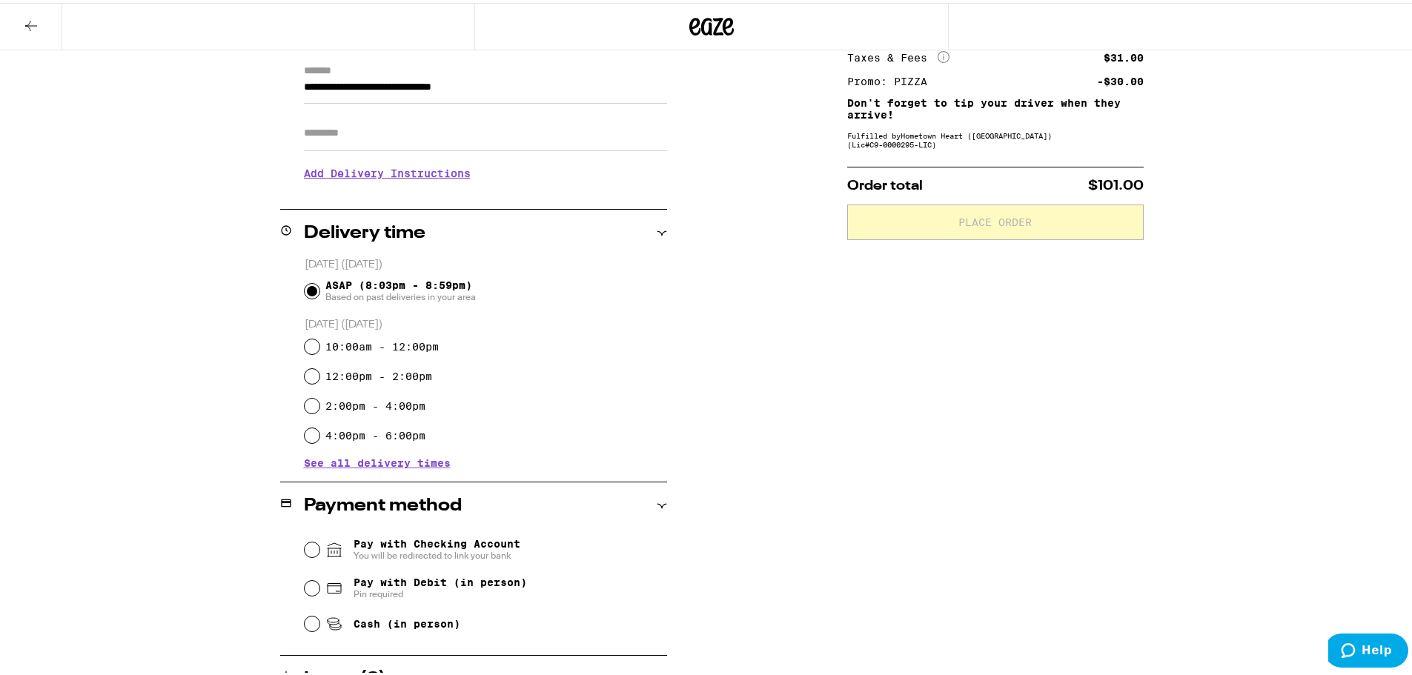
scroll to position [296, 0]
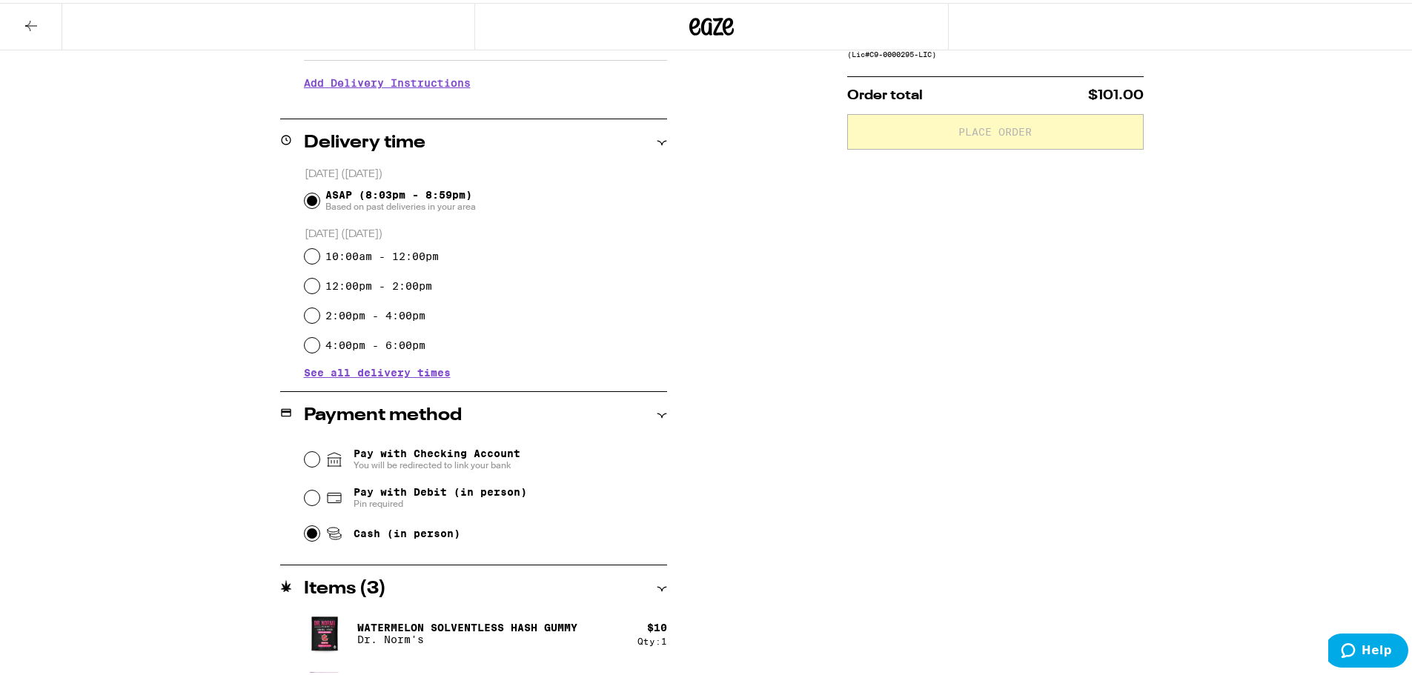
click at [305, 532] on input "Cash (in person)" at bounding box center [312, 530] width 15 height 15
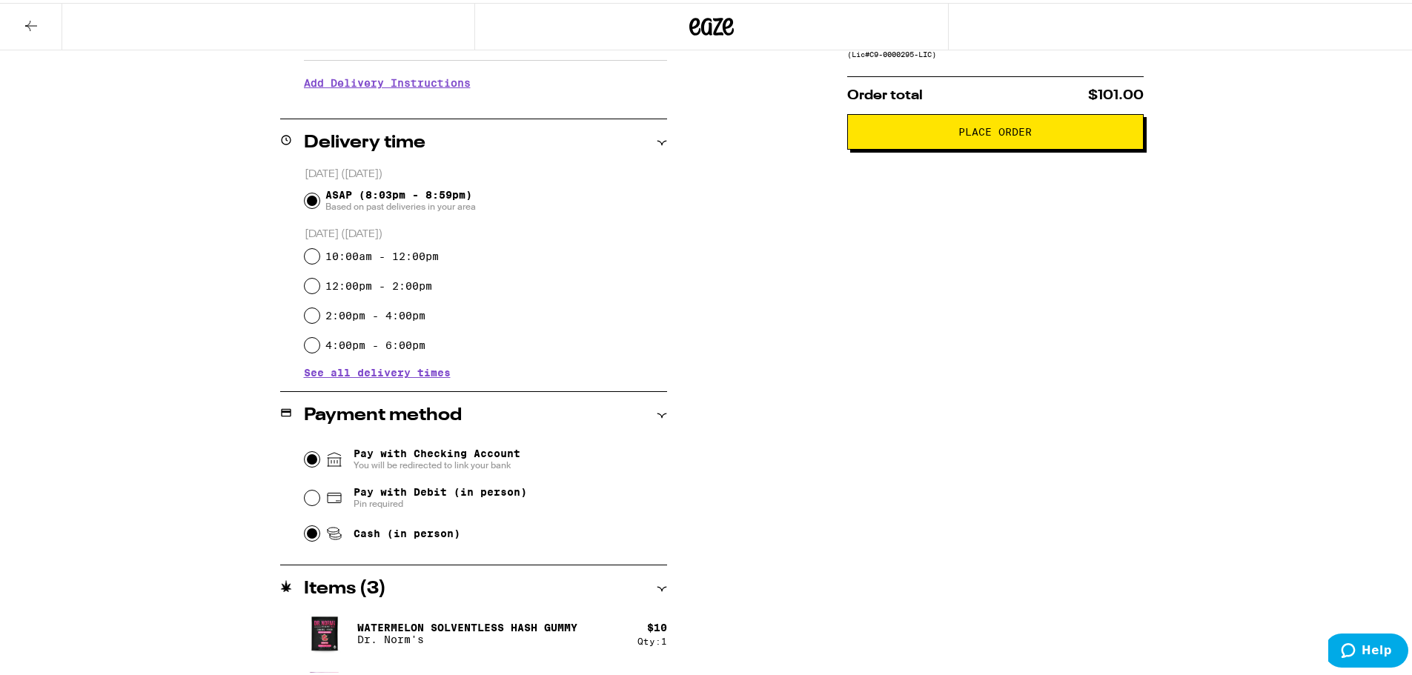
click at [309, 459] on input "Pay with Checking Account You will be redirected to link your bank" at bounding box center [312, 456] width 15 height 15
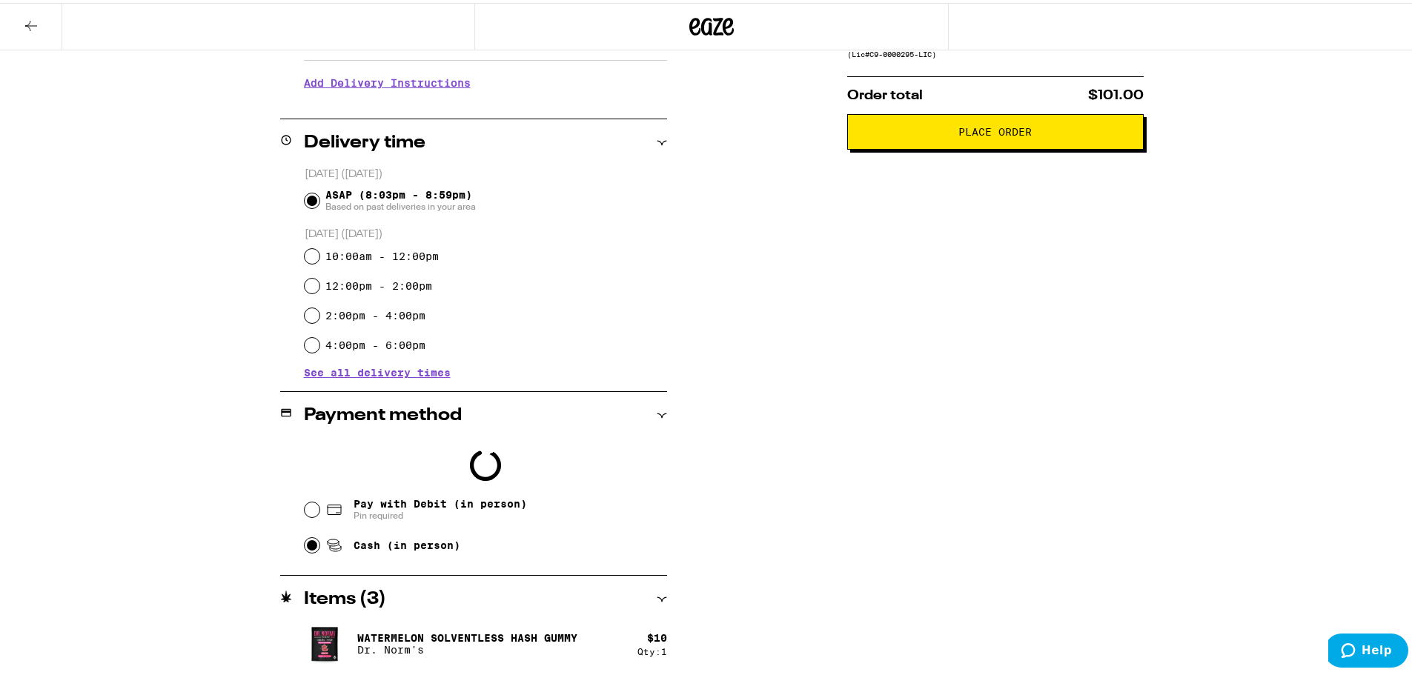
scroll to position [344, 0]
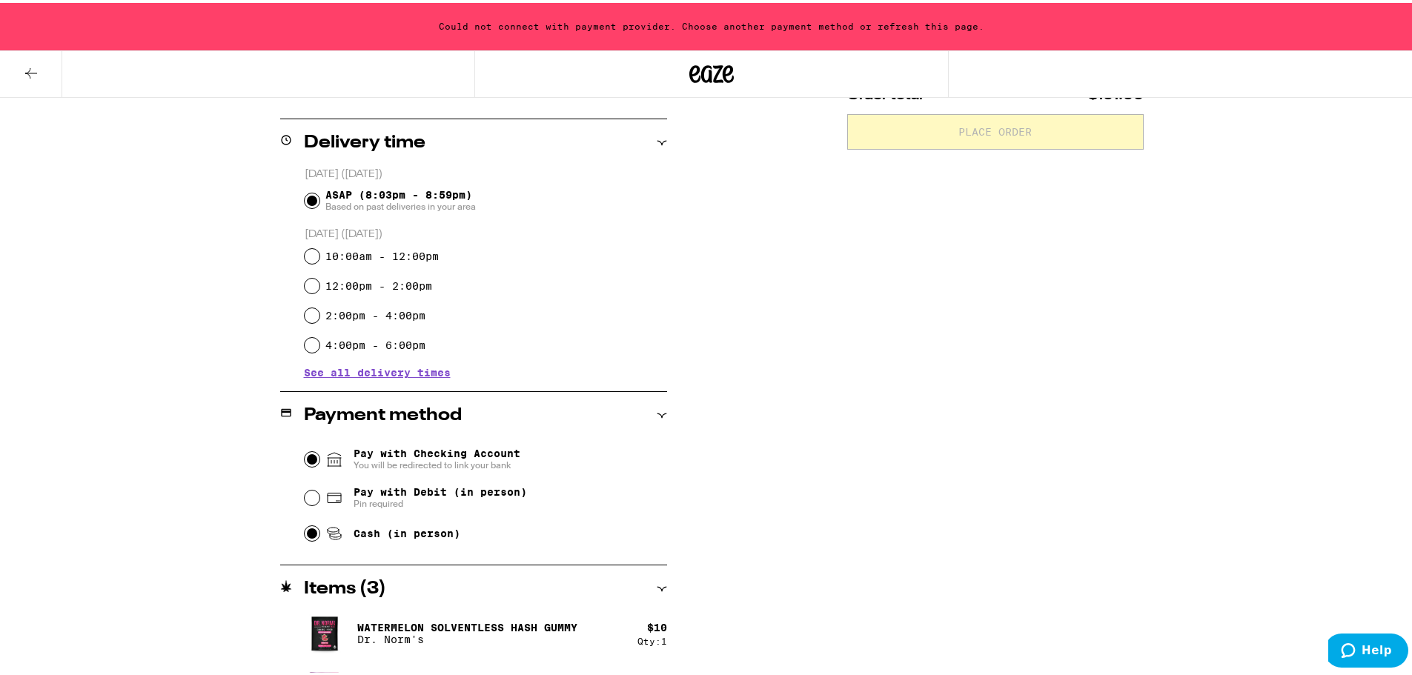
click at [305, 457] on input "Pay with Checking Account You will be redirected to link your bank" at bounding box center [312, 456] width 15 height 15
click at [308, 536] on input "Cash (in person)" at bounding box center [312, 530] width 15 height 15
radio input "true"
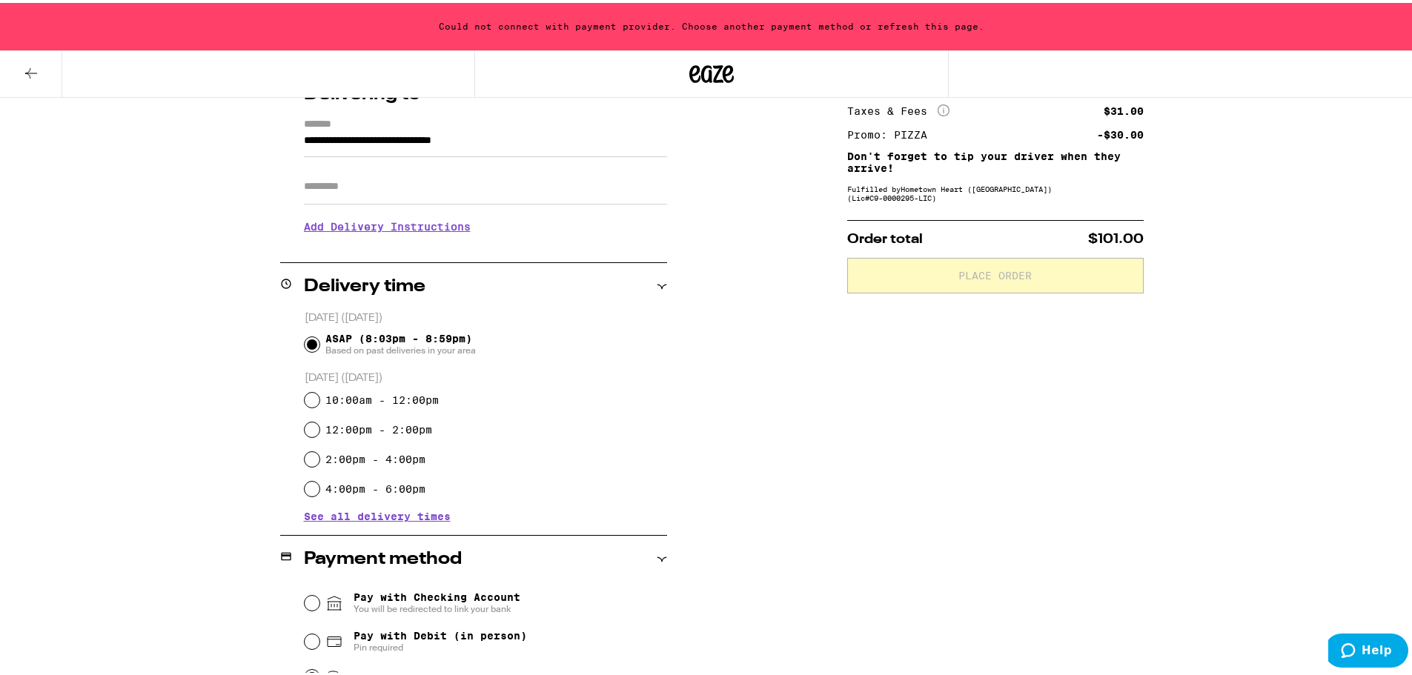
scroll to position [0, 0]
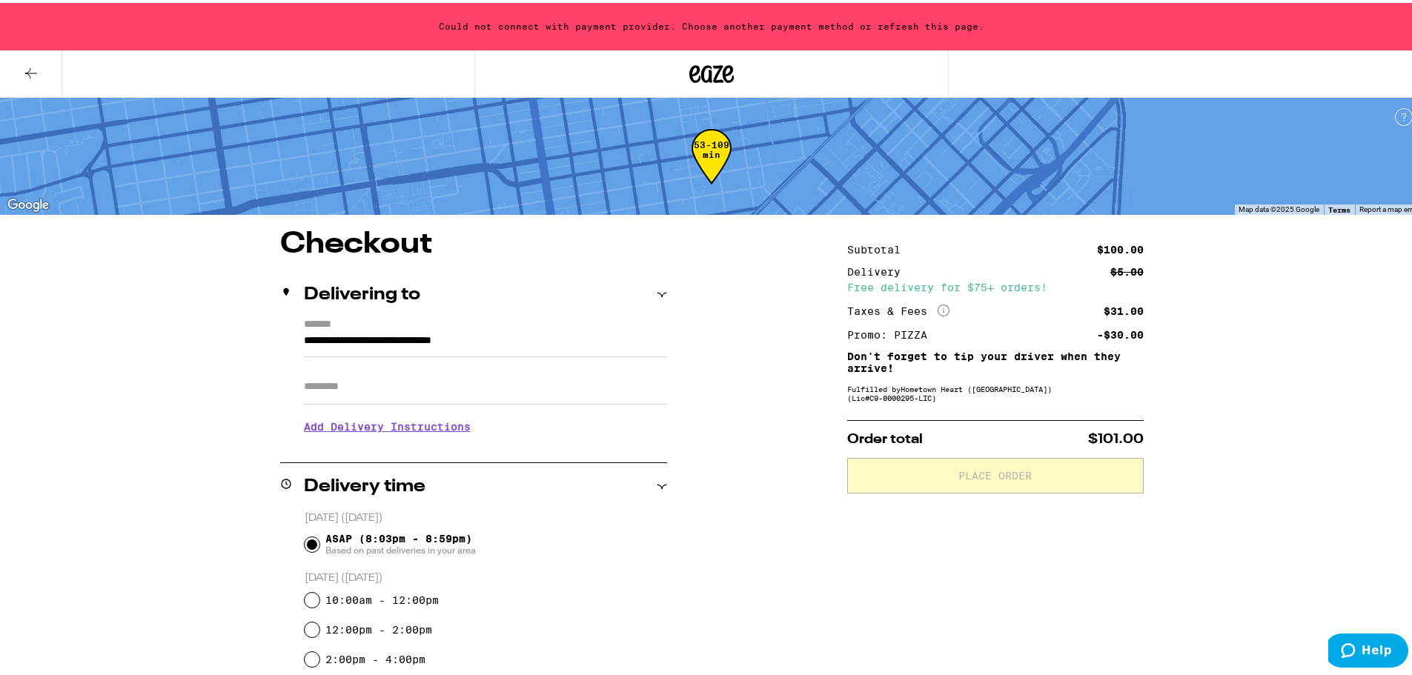
click at [451, 431] on h3 "Add Delivery Instructions" at bounding box center [485, 424] width 363 height 34
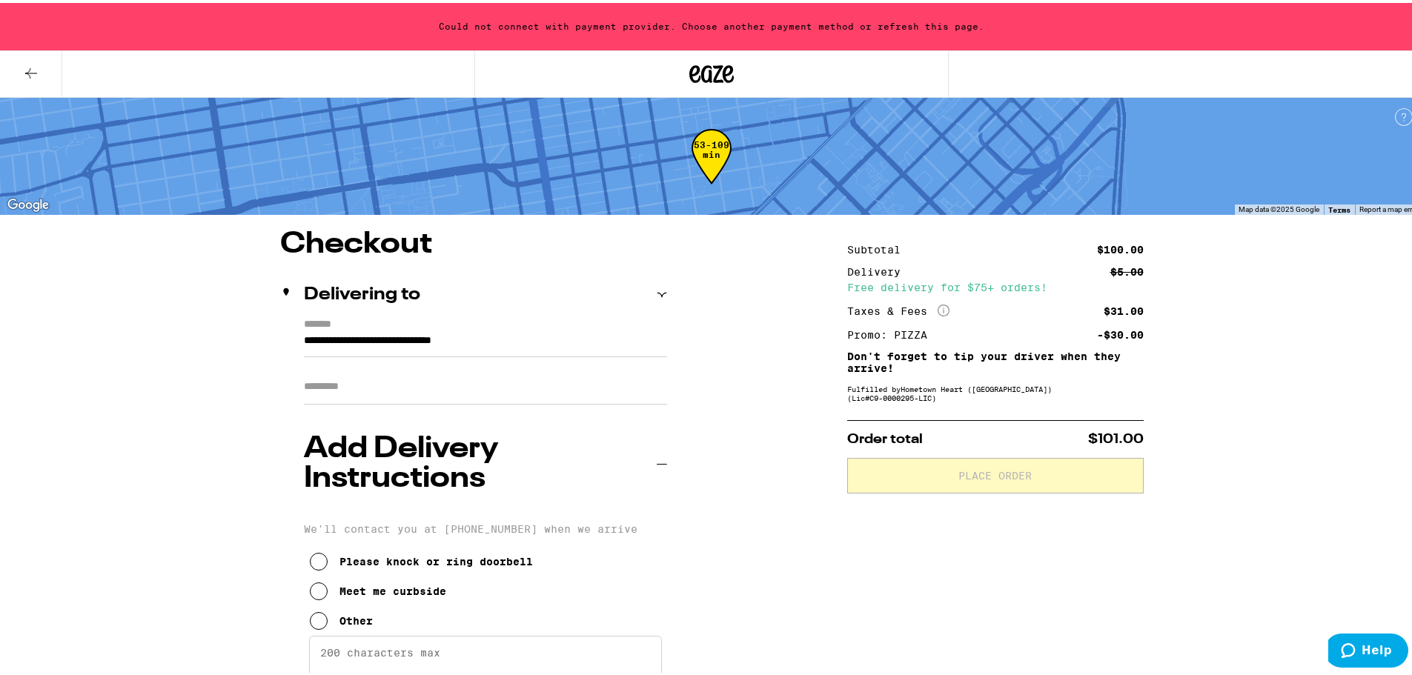
click at [313, 580] on icon at bounding box center [319, 589] width 18 height 18
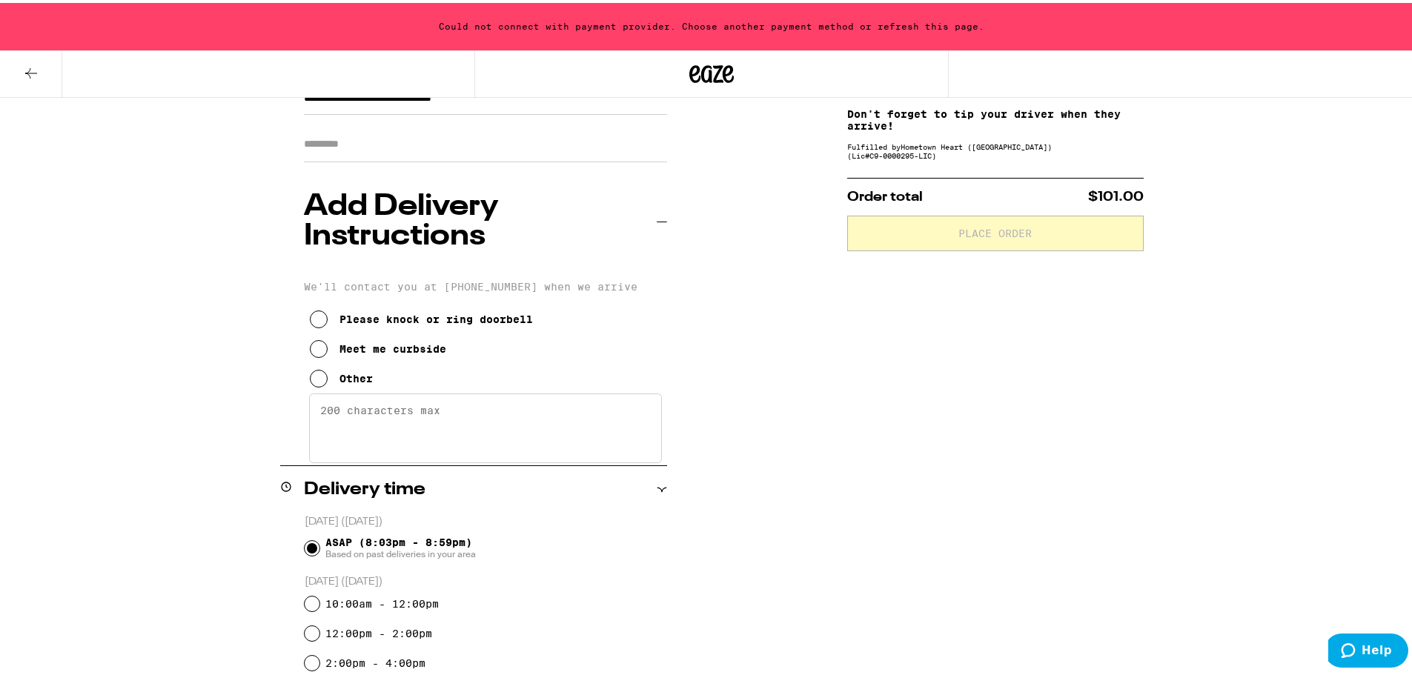
scroll to position [296, 0]
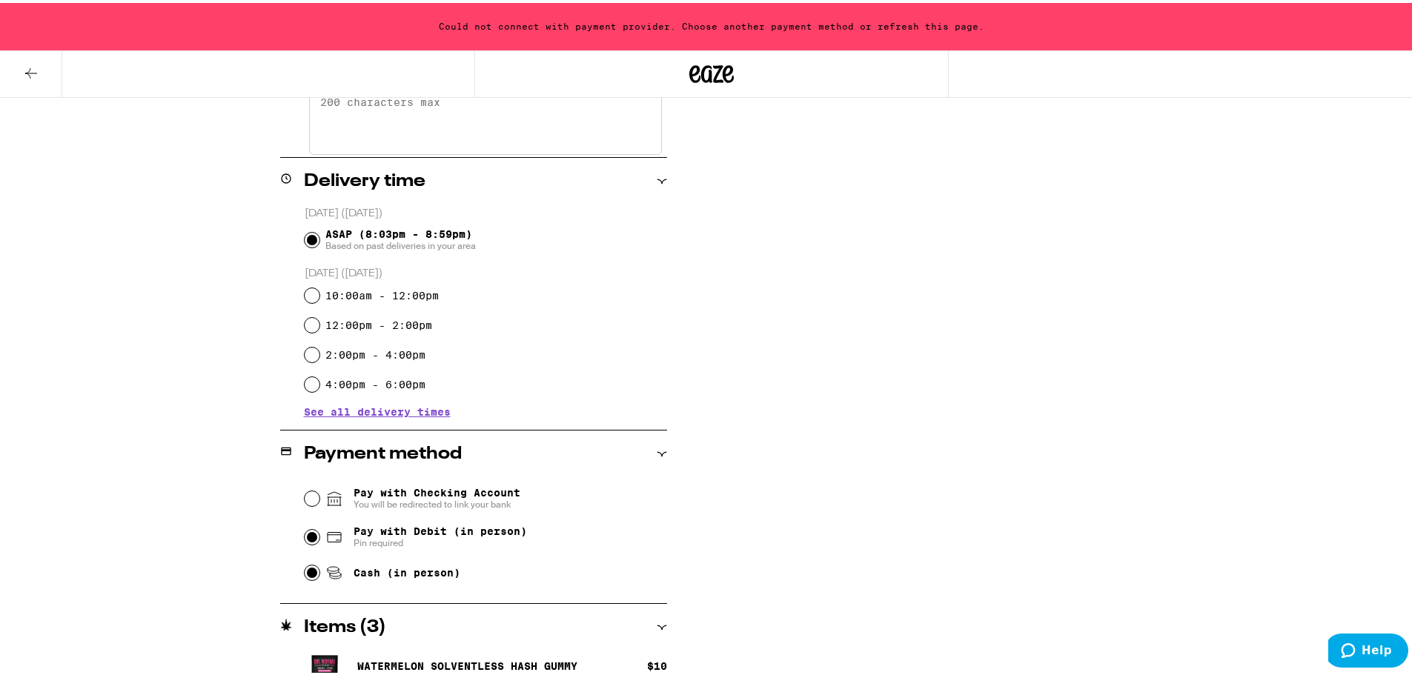
click at [305, 527] on input "Pay with Debit (in person) Pin required" at bounding box center [312, 534] width 15 height 15
radio input "true"
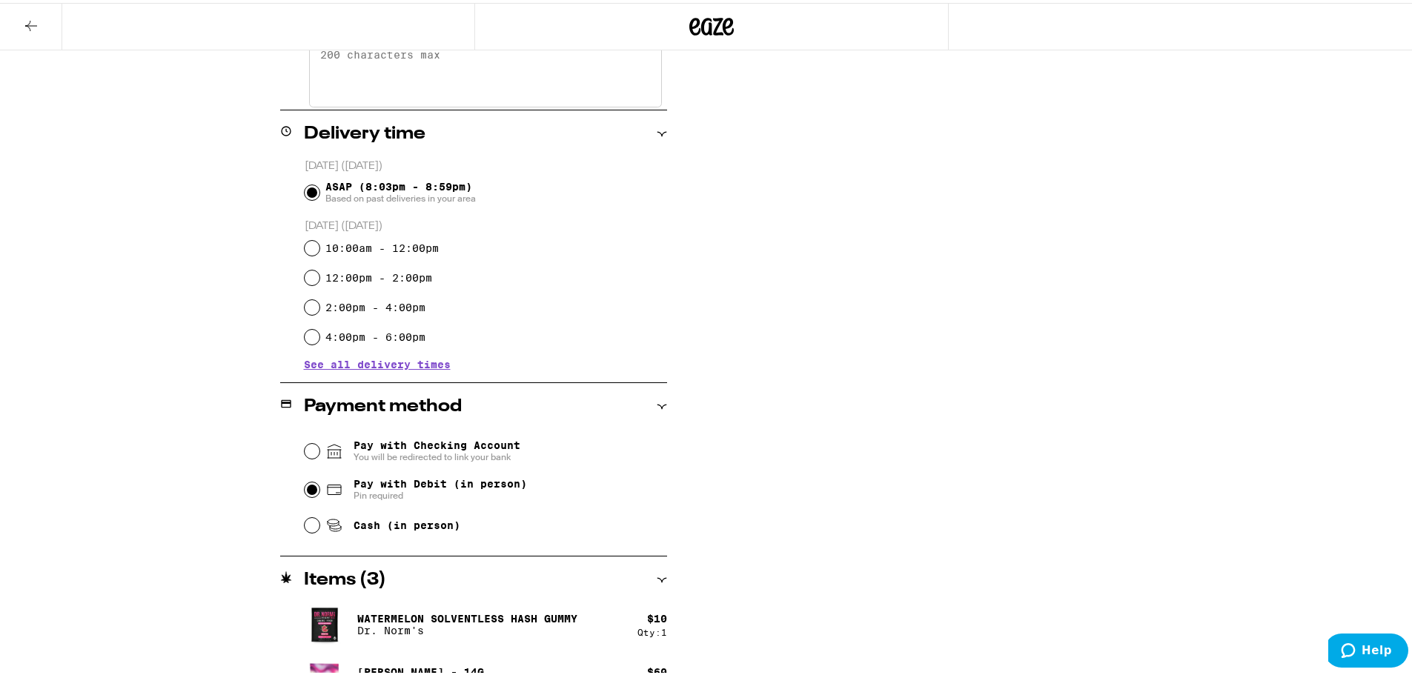
scroll to position [503, 0]
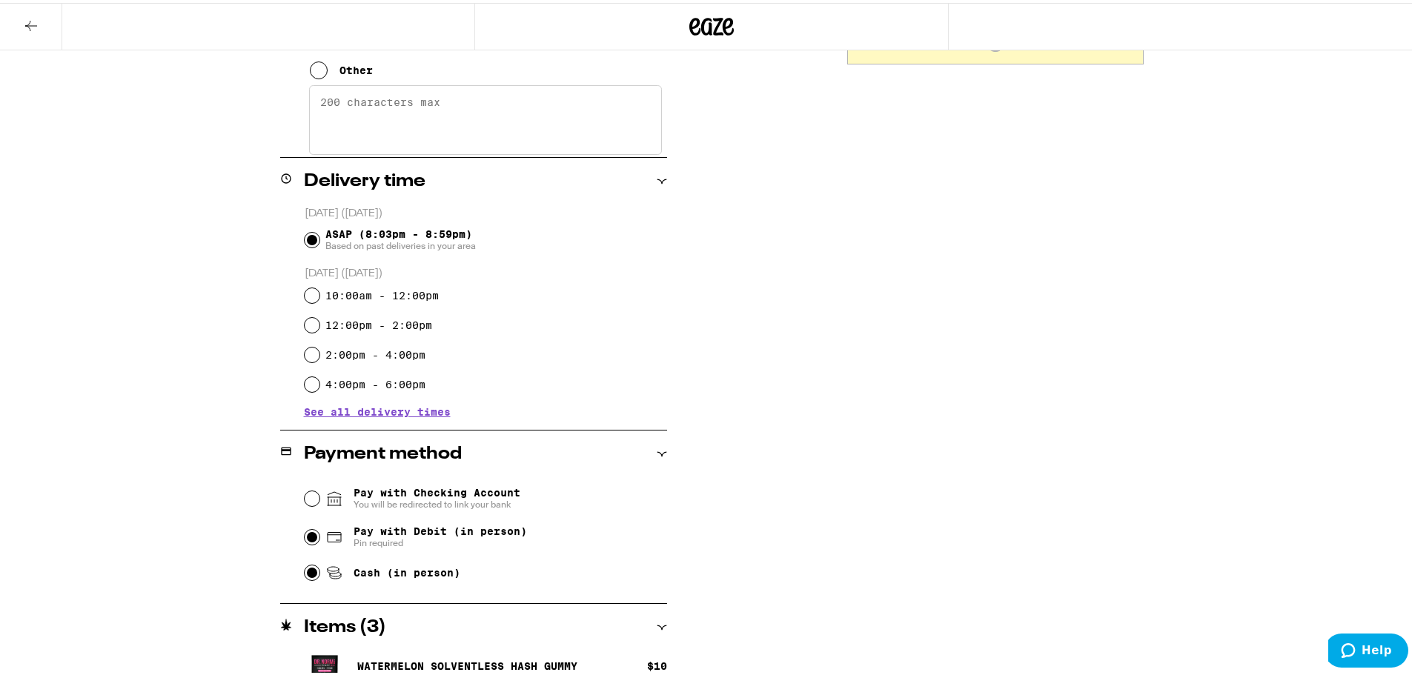
click at [305, 563] on input "Cash (in person)" at bounding box center [312, 570] width 15 height 15
radio input "true"
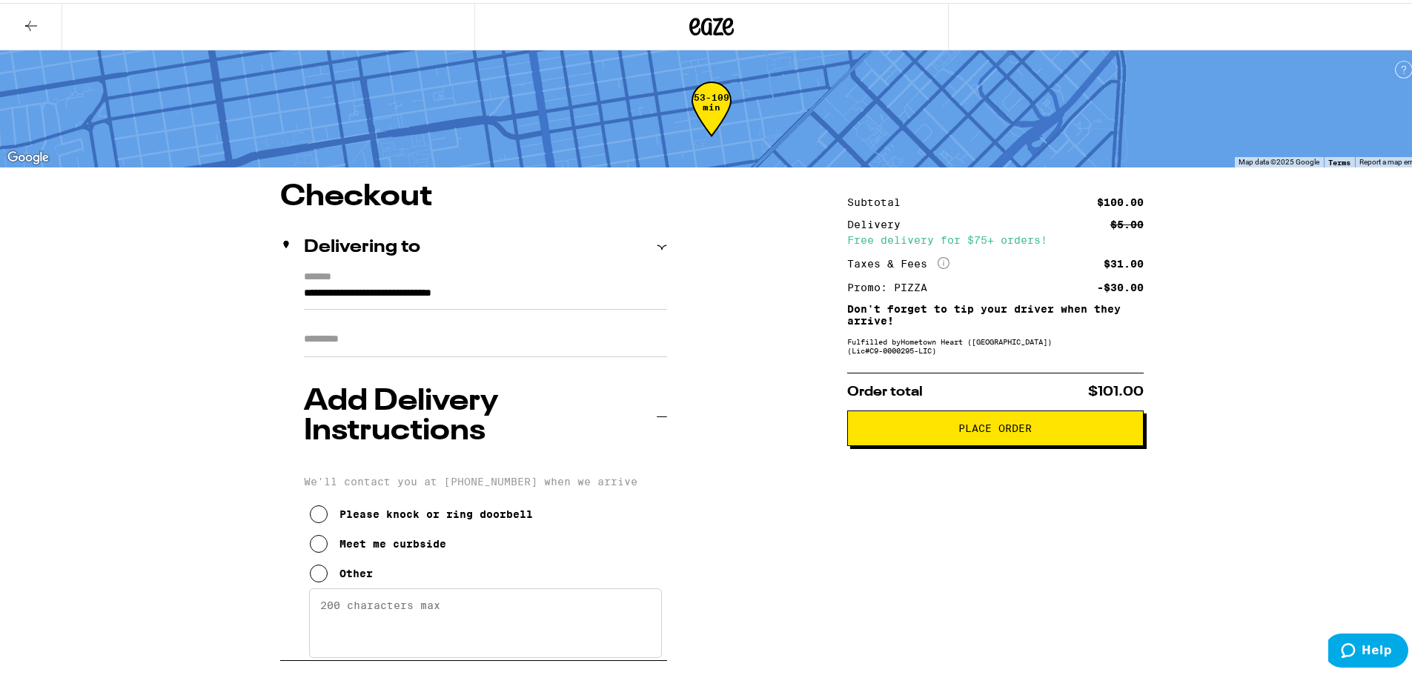
click at [995, 430] on span "Place Order" at bounding box center [994, 425] width 73 height 10
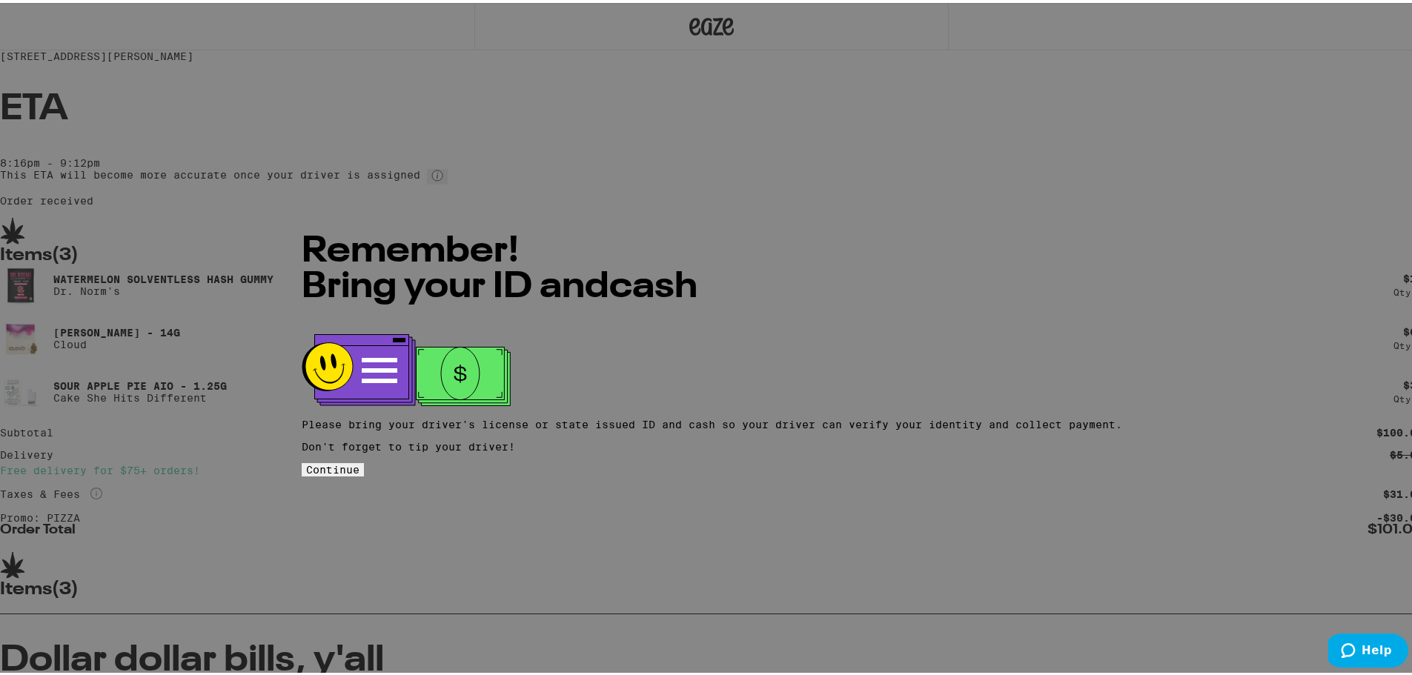
click at [364, 460] on button "Continue" at bounding box center [333, 466] width 62 height 13
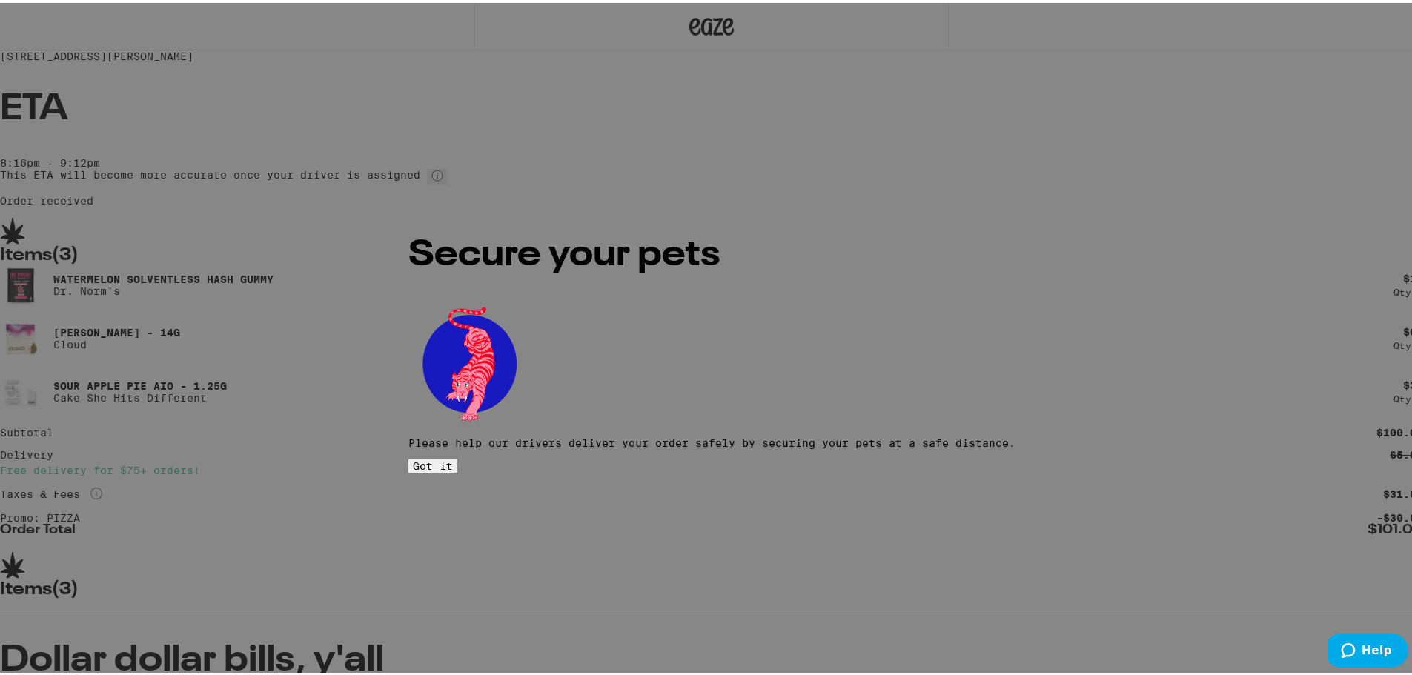
click at [453, 457] on span "Got it" at bounding box center [433, 463] width 40 height 12
